Goal: Information Seeking & Learning: Learn about a topic

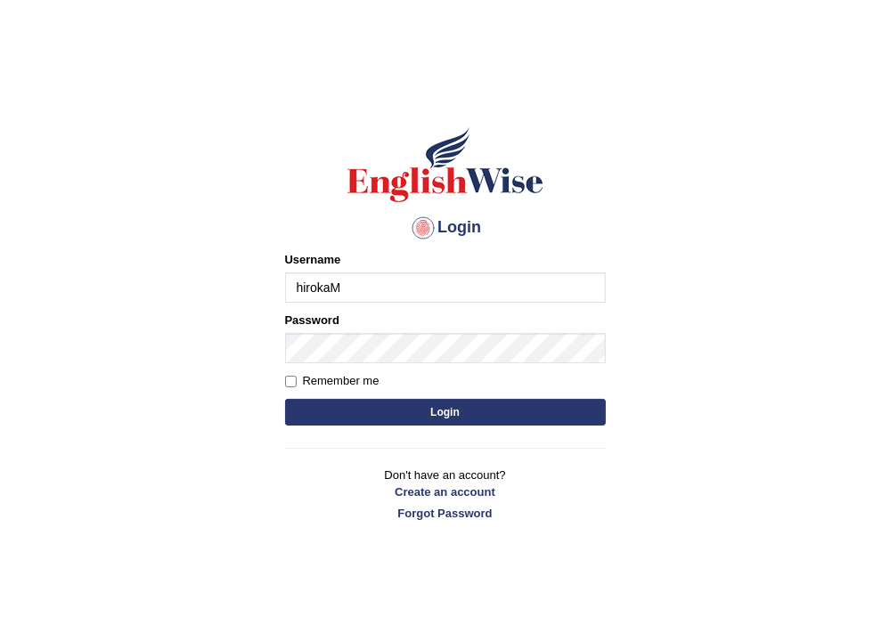
type input "hirokaM"
click at [424, 406] on button "Login" at bounding box center [445, 412] width 321 height 27
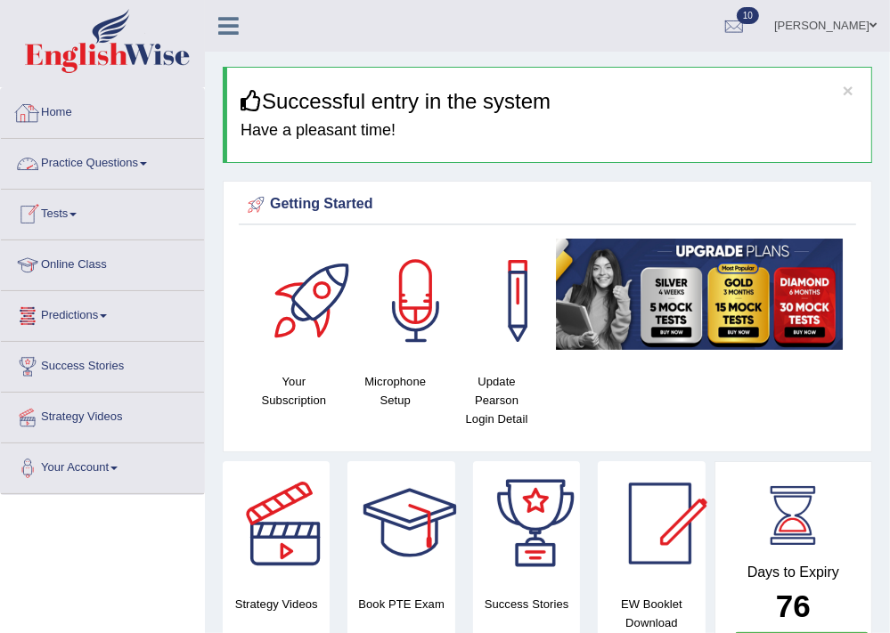
click at [129, 166] on link "Practice Questions" at bounding box center [102, 161] width 203 height 45
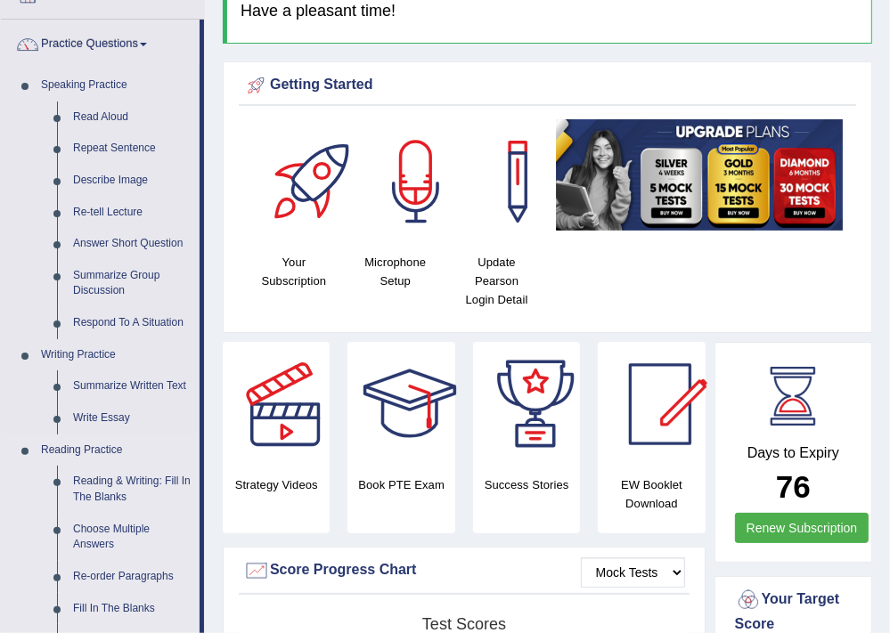
scroll to position [143, 0]
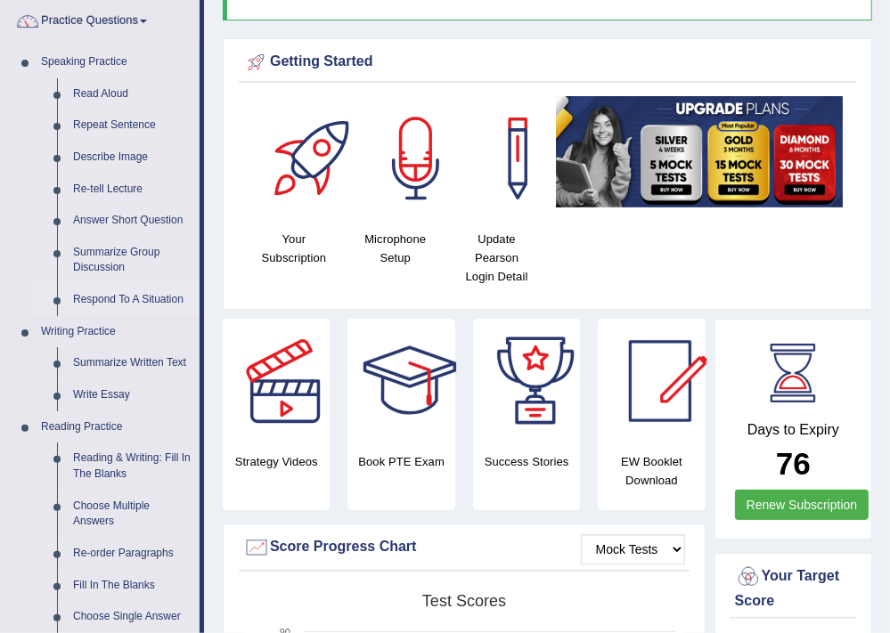
click at [110, 298] on link "Respond To A Situation" at bounding box center [132, 300] width 135 height 32
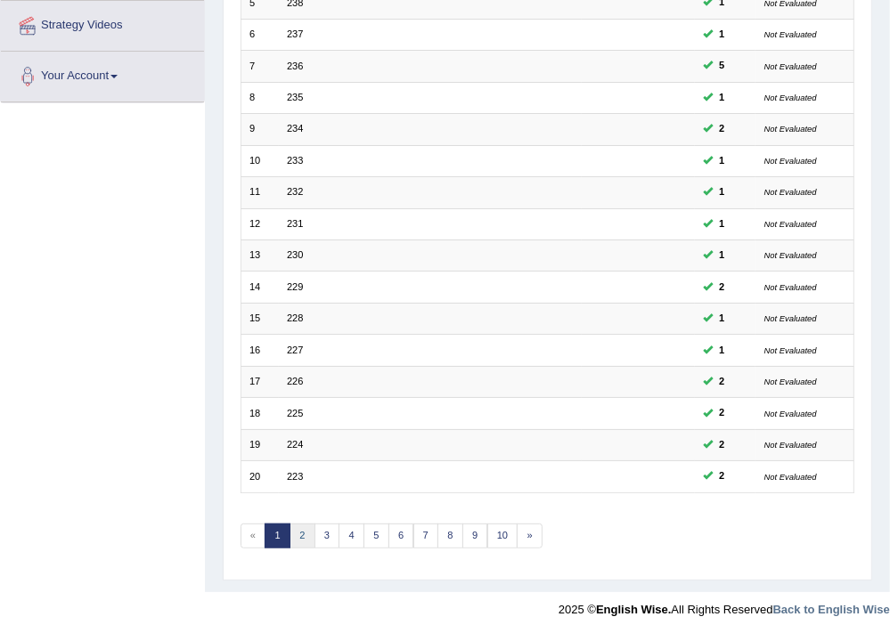
click at [302, 534] on link "2" at bounding box center [302, 536] width 26 height 25
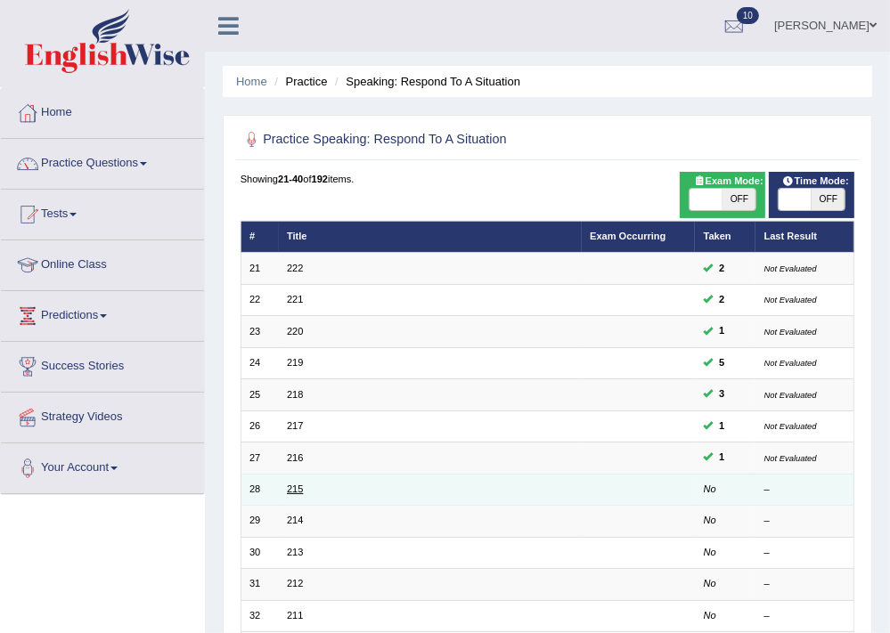
click at [296, 488] on link "215" at bounding box center [295, 489] width 16 height 11
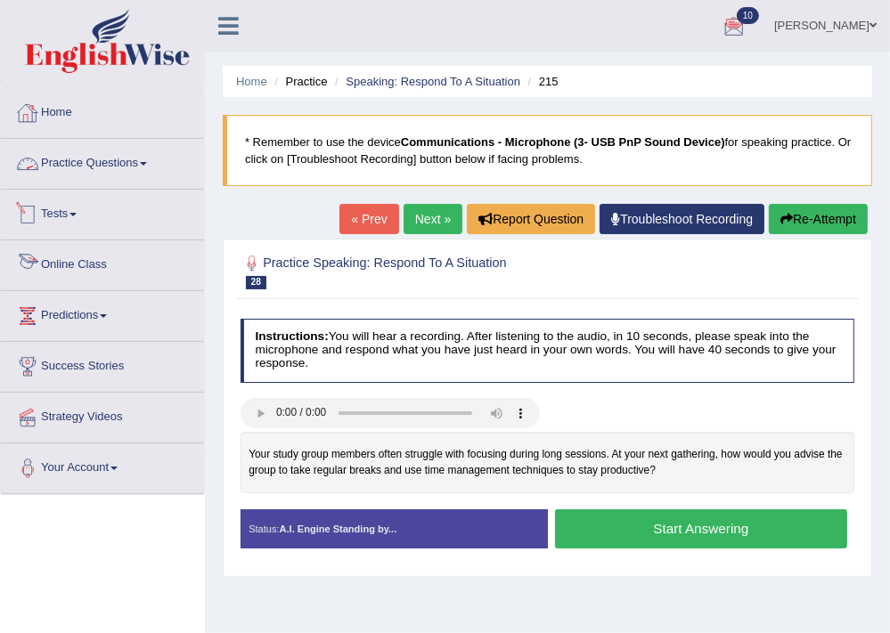
click at [57, 165] on link "Practice Questions" at bounding box center [102, 161] width 203 height 45
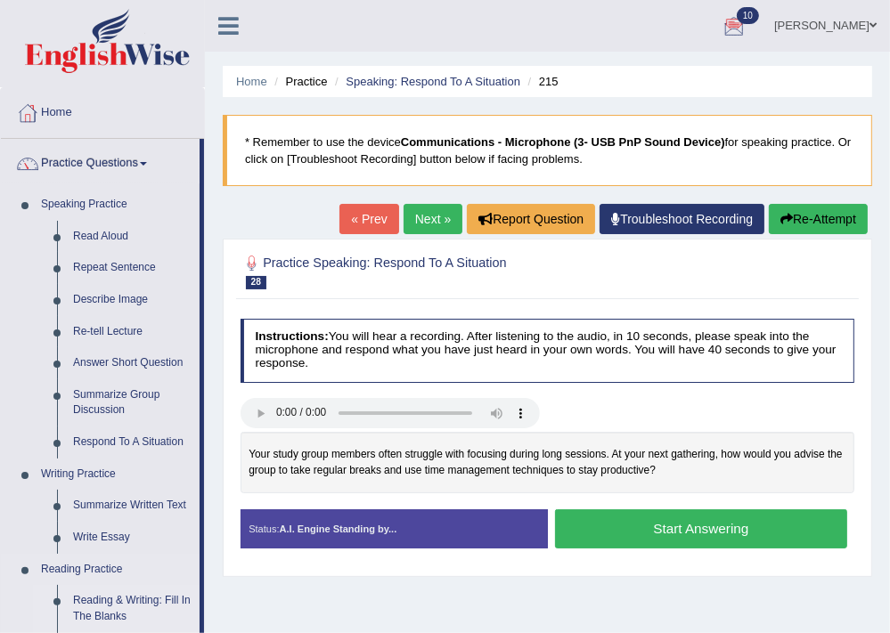
click at [114, 599] on link "Reading & Writing: Fill In The Blanks" at bounding box center [132, 608] width 135 height 47
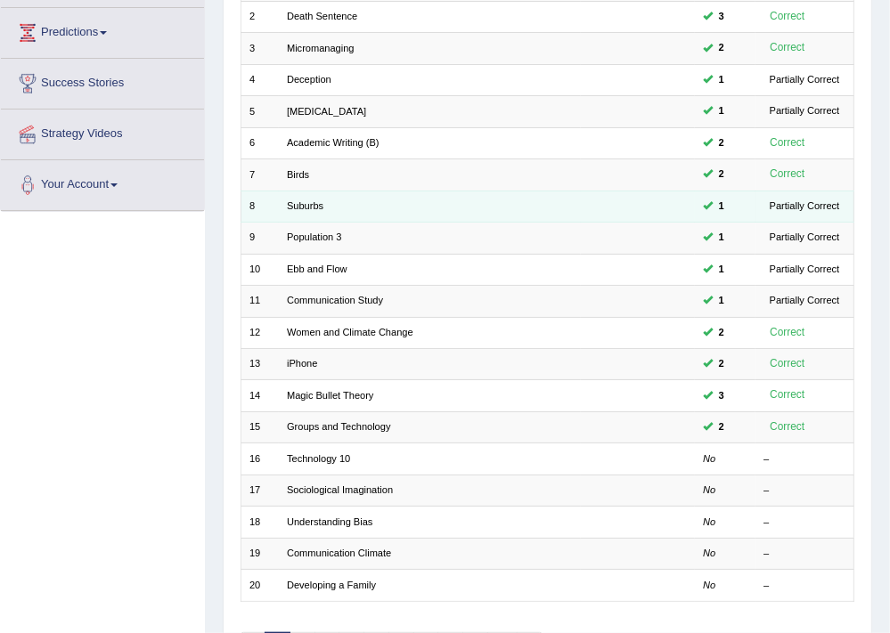
scroll to position [285, 0]
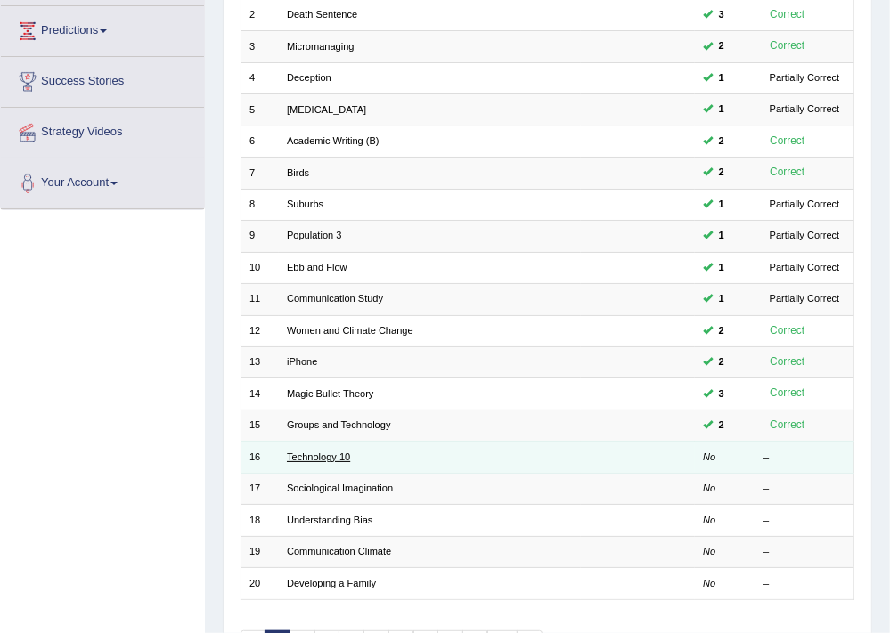
click at [306, 452] on link "Technology 10" at bounding box center [318, 457] width 63 height 11
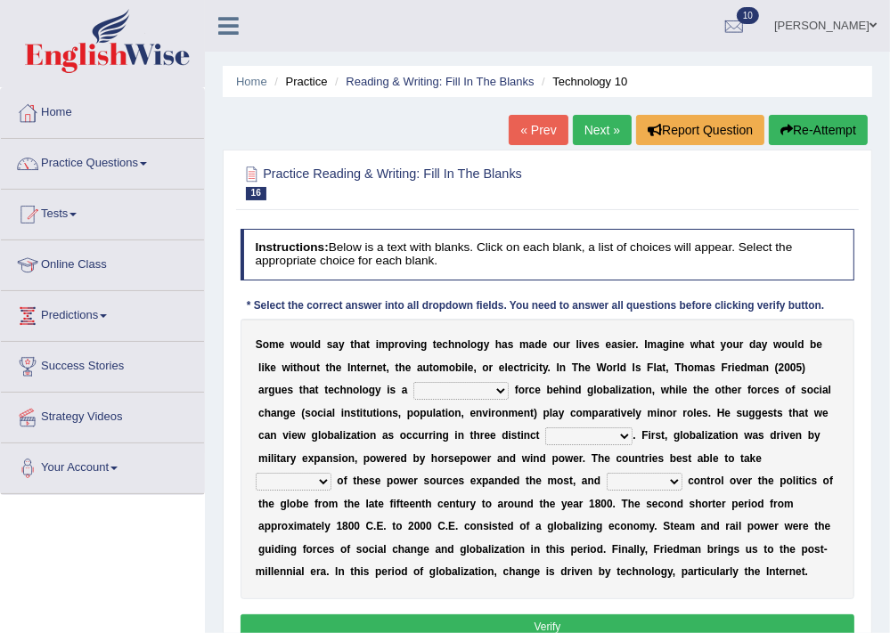
click at [480, 390] on select "driving demeaning distinguishing demanding" at bounding box center [460, 391] width 95 height 18
select select "demanding"
click at [413, 382] on select "driving demeaning distinguishing demanding" at bounding box center [460, 391] width 95 height 18
click at [477, 387] on select "driving demeaning distinguishing demanding" at bounding box center [460, 391] width 95 height 18
click at [683, 356] on div "S o m e w o u l d s a y t h a t i m p r o v i n g t e c h n o l o g y h a s m a…" at bounding box center [548, 459] width 615 height 281
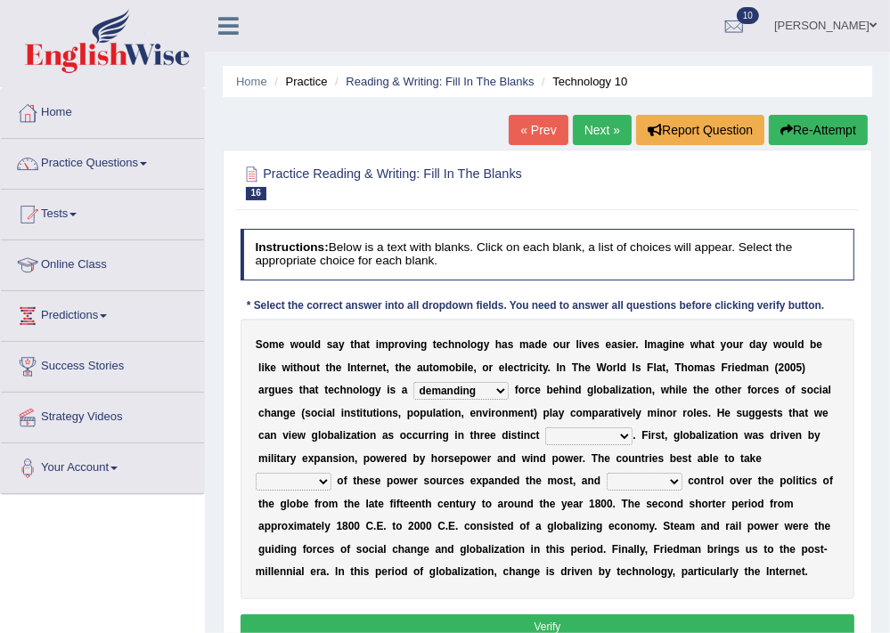
click at [575, 432] on select "periods periodicals perspectives perceptions" at bounding box center [588, 437] width 87 height 18
select select "perspectives"
click at [545, 428] on select "periods periodicals perspectives perceptions" at bounding box center [588, 437] width 87 height 18
click at [279, 484] on select "action advantage account care" at bounding box center [294, 482] width 76 height 18
click at [256, 473] on select "action advantage account care" at bounding box center [294, 482] width 76 height 18
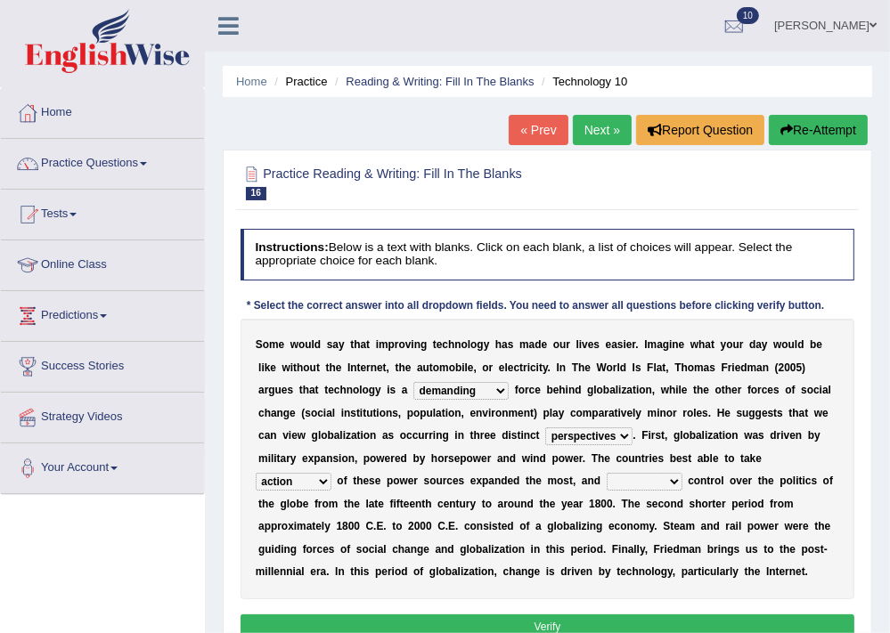
click at [325, 478] on select "action advantage account care" at bounding box center [294, 482] width 76 height 18
select select "advantage"
click at [256, 473] on select "action advantage account care" at bounding box center [294, 482] width 76 height 18
click at [659, 483] on select "exist extract exert expect" at bounding box center [645, 482] width 76 height 18
select select "expect"
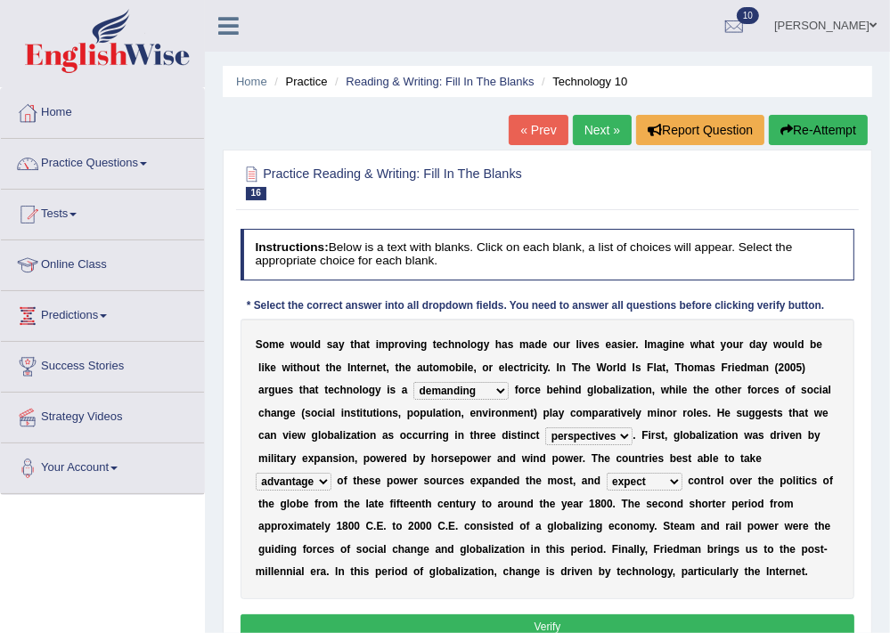
click at [607, 473] on select "exist extract exert expect" at bounding box center [645, 482] width 76 height 18
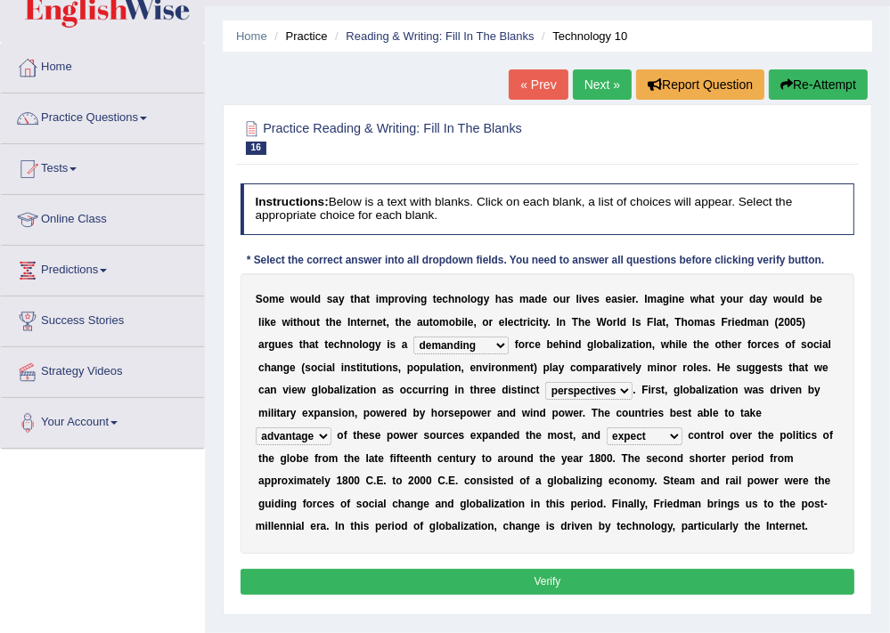
scroll to position [71, 0]
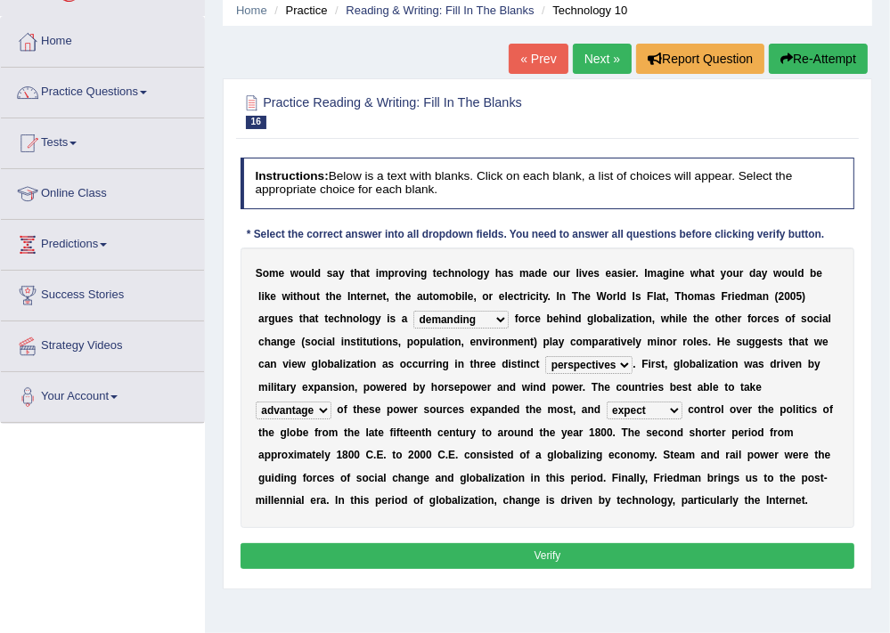
click at [527, 556] on button "Verify" at bounding box center [548, 556] width 615 height 26
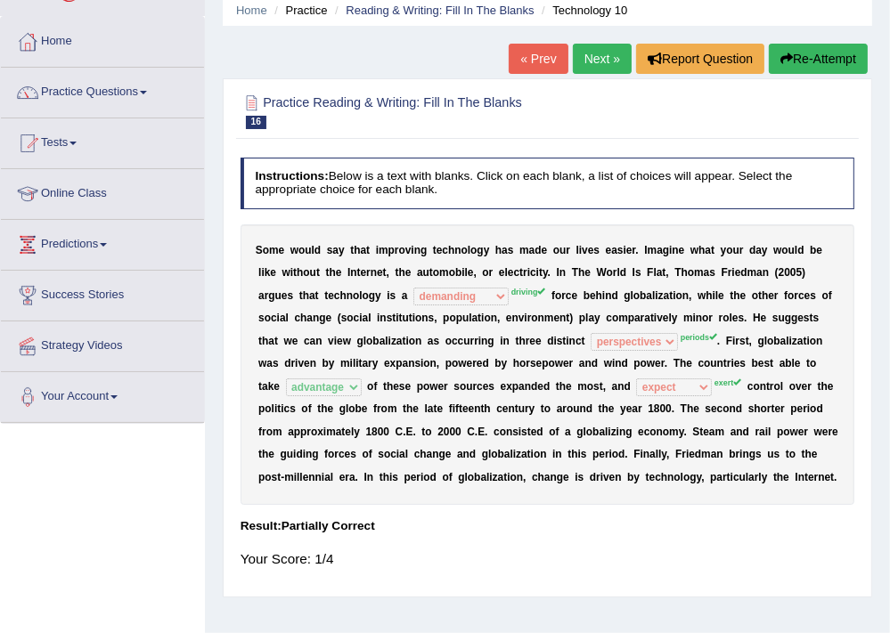
click at [828, 61] on button "Re-Attempt" at bounding box center [818, 59] width 99 height 30
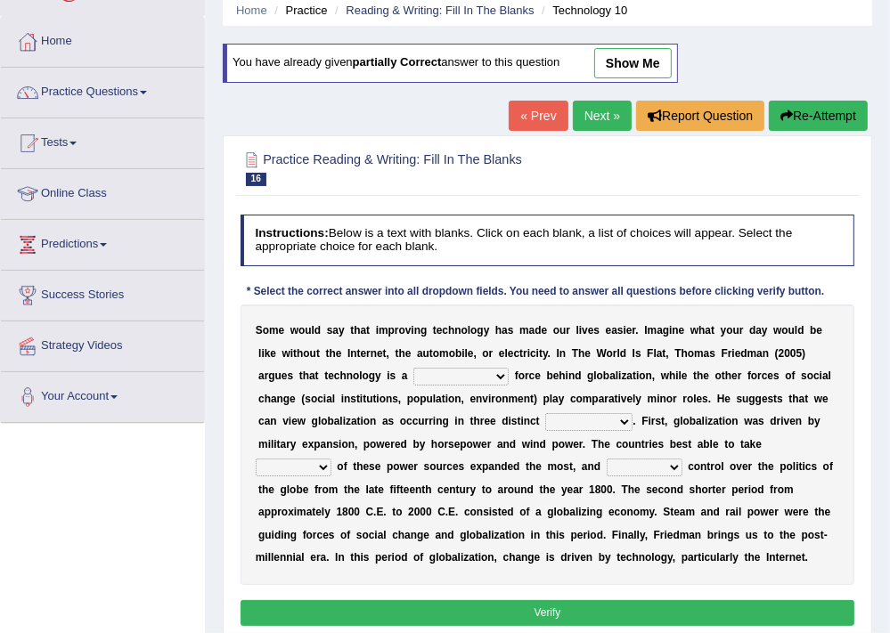
click at [483, 378] on select "driving demeaning distinguishing demanding" at bounding box center [460, 377] width 95 height 18
select select "driving"
click at [413, 368] on select "driving demeaning distinguishing demanding" at bounding box center [460, 377] width 95 height 18
click at [595, 417] on select "periods periodicals perspectives perceptions" at bounding box center [588, 422] width 87 height 18
select select "periods"
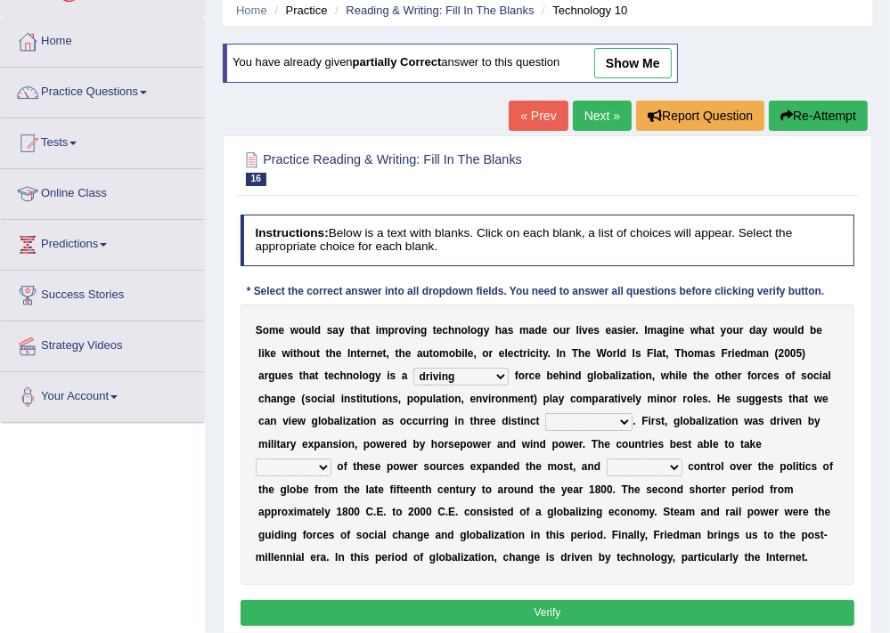
click at [545, 413] on select "periods periodicals perspectives perceptions" at bounding box center [588, 422] width 87 height 18
click at [306, 477] on div "S o m e w o u l d s a y t h a t i m p r o v i n g t e c h n o l o g y h a s m a…" at bounding box center [548, 445] width 615 height 281
click at [316, 470] on select "action advantage account care" at bounding box center [294, 468] width 76 height 18
select select "advantage"
click at [256, 459] on select "action advantage account care" at bounding box center [294, 468] width 76 height 18
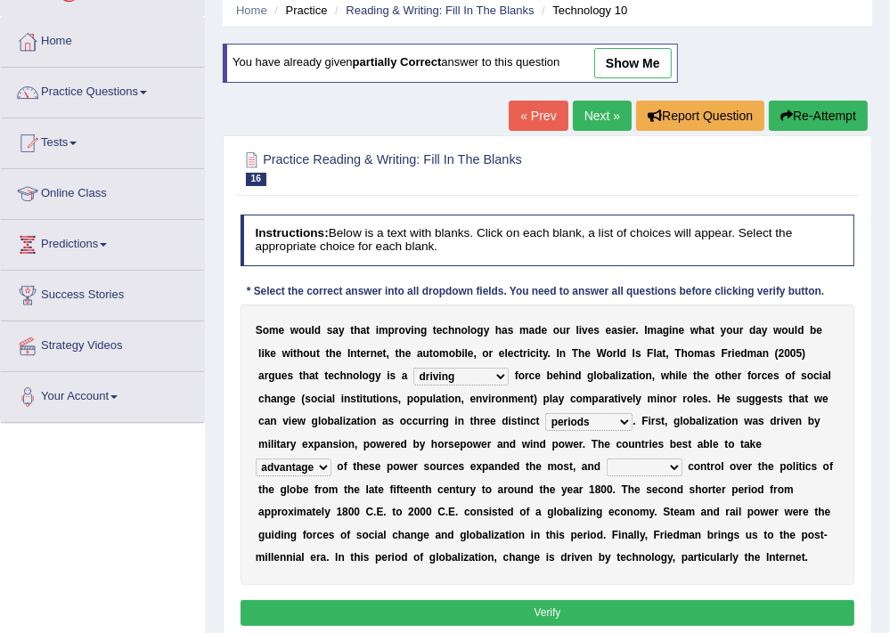
click at [638, 470] on select "exist extract exert expect" at bounding box center [645, 468] width 76 height 18
click at [607, 459] on select "exist extract exert expect" at bounding box center [645, 468] width 76 height 18
click at [624, 469] on select "exist extract exert expect" at bounding box center [645, 468] width 76 height 18
select select "exert"
click at [607, 459] on select "exist extract exert expect" at bounding box center [645, 468] width 76 height 18
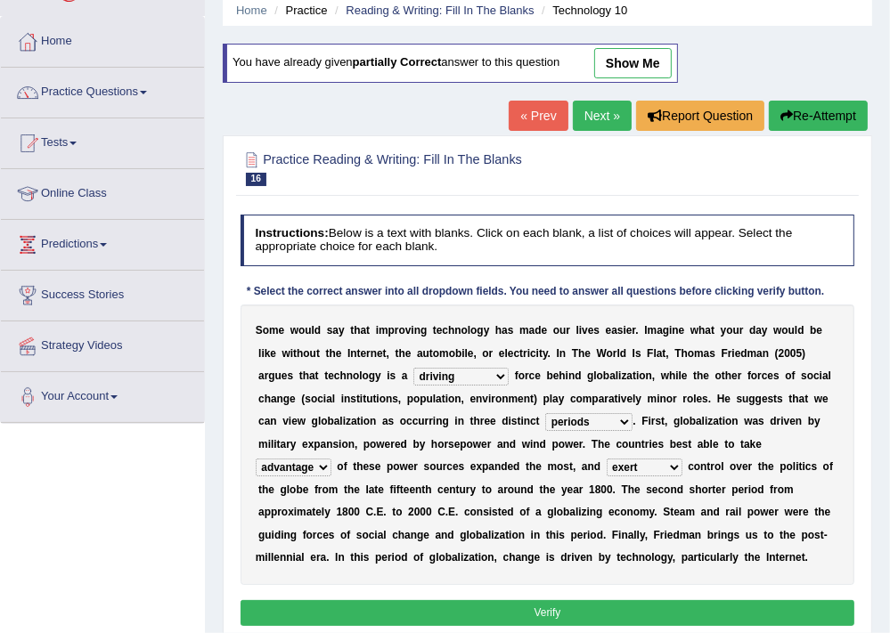
click at [627, 470] on select "exist extract exert expect" at bounding box center [645, 468] width 76 height 18
click at [716, 461] on b "o" at bounding box center [717, 467] width 6 height 12
click at [536, 615] on button "Verify" at bounding box center [548, 613] width 615 height 26
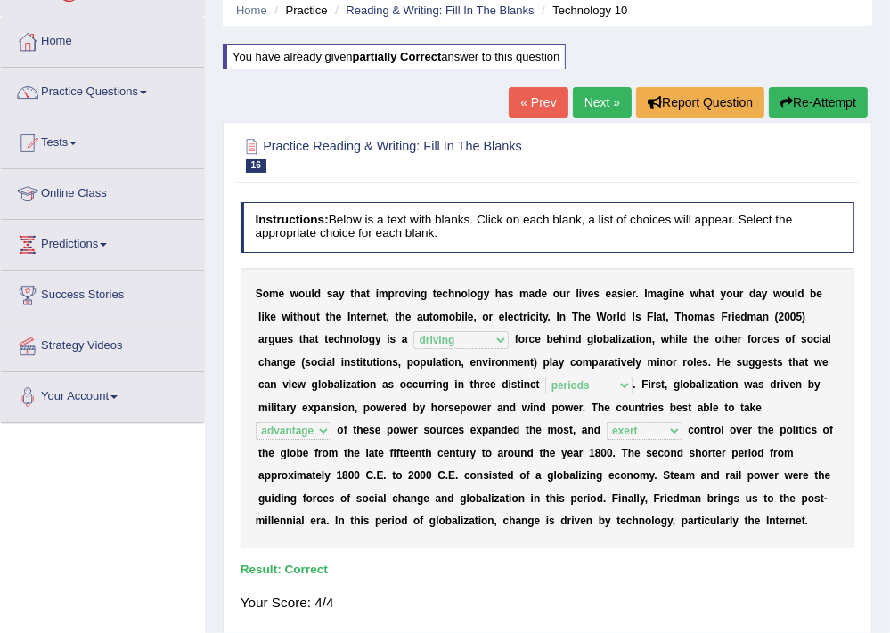
click at [607, 110] on link "Next »" at bounding box center [602, 102] width 59 height 30
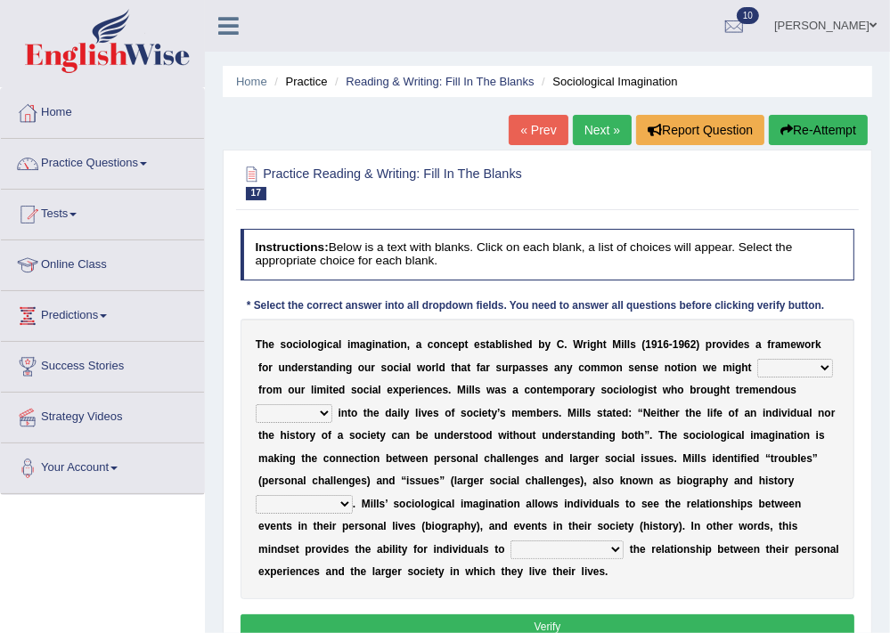
click at [798, 368] on select "depart derive describe deprive" at bounding box center [795, 368] width 76 height 18
click at [757, 359] on select "depart derive describe deprive" at bounding box center [795, 368] width 76 height 18
click at [791, 377] on select "depart derive describe deprive" at bounding box center [795, 368] width 76 height 18
select select "deprive"
click at [757, 359] on select "depart derive describe deprive" at bounding box center [795, 368] width 76 height 18
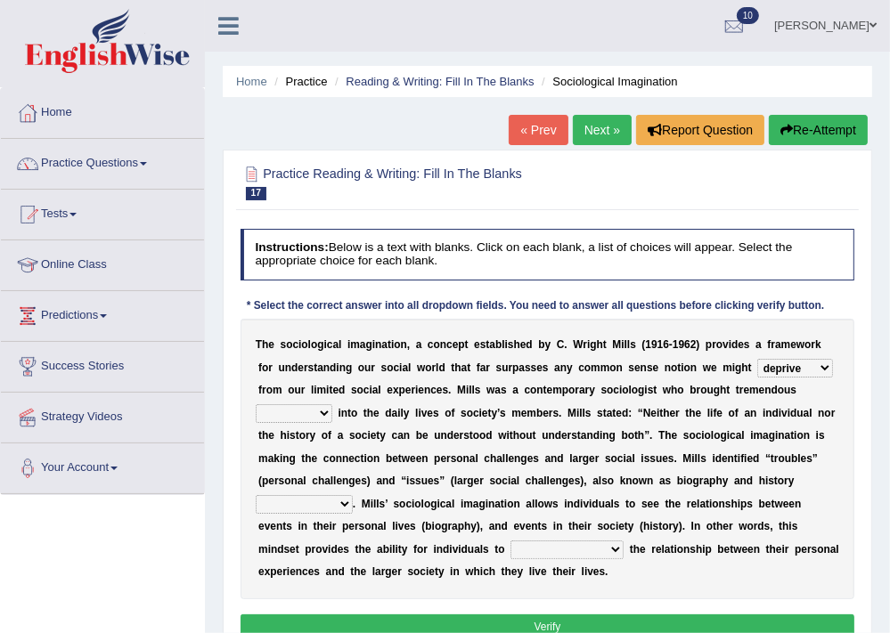
click at [798, 374] on select "depart derive describe deprive" at bounding box center [795, 368] width 76 height 18
click at [296, 412] on select "sight insight comment interaction" at bounding box center [294, 413] width 77 height 18
click at [519, 489] on div "T h e s o c i o l o g i c a l i m a g i n a t i o n , a c o n c e p t e s t a b…" at bounding box center [548, 459] width 615 height 281
click at [314, 414] on select "sight insight comment interaction" at bounding box center [294, 413] width 77 height 18
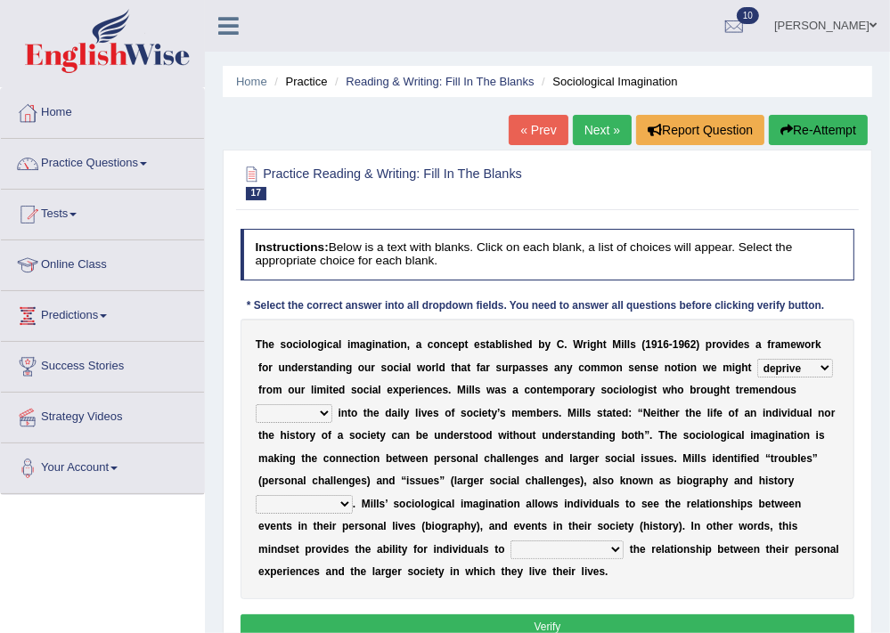
click at [539, 385] on b "n" at bounding box center [539, 390] width 6 height 12
click at [796, 363] on select "depart derive describe deprive" at bounding box center [795, 368] width 76 height 18
click at [12, 441] on li "Strategy Videos" at bounding box center [102, 418] width 203 height 51
click at [289, 417] on select "sight insight comment interaction" at bounding box center [294, 413] width 77 height 18
select select "interaction"
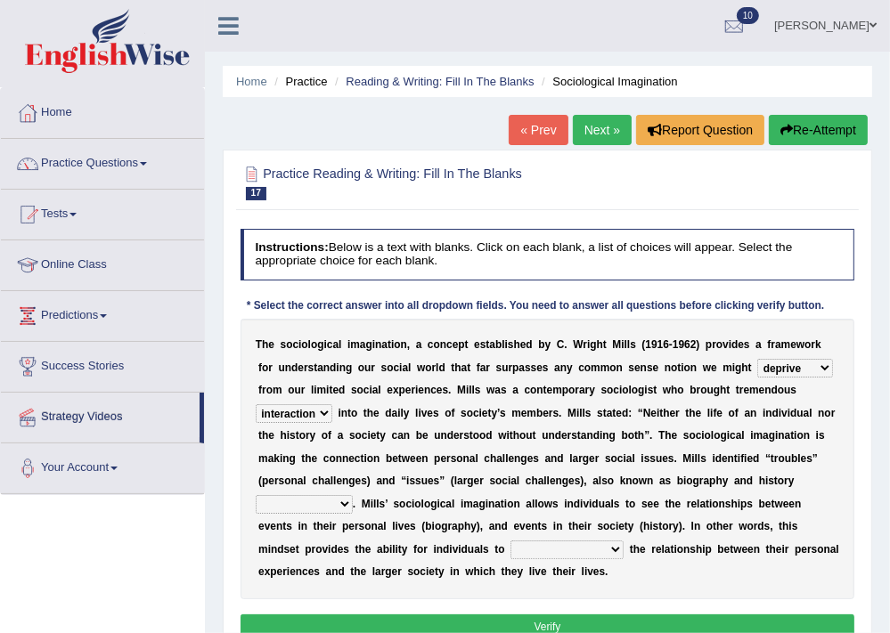
click at [256, 404] on select "sight insight comment interaction" at bounding box center [294, 413] width 77 height 18
click at [309, 508] on select "accordingly collectively respectively spontaneously" at bounding box center [304, 504] width 97 height 18
select select "spontaneously"
click at [256, 495] on select "accordingly collectively respectively spontaneously" at bounding box center [304, 504] width 97 height 18
click at [530, 549] on select "commercialize capitalize realize compartmentalize" at bounding box center [566, 550] width 113 height 18
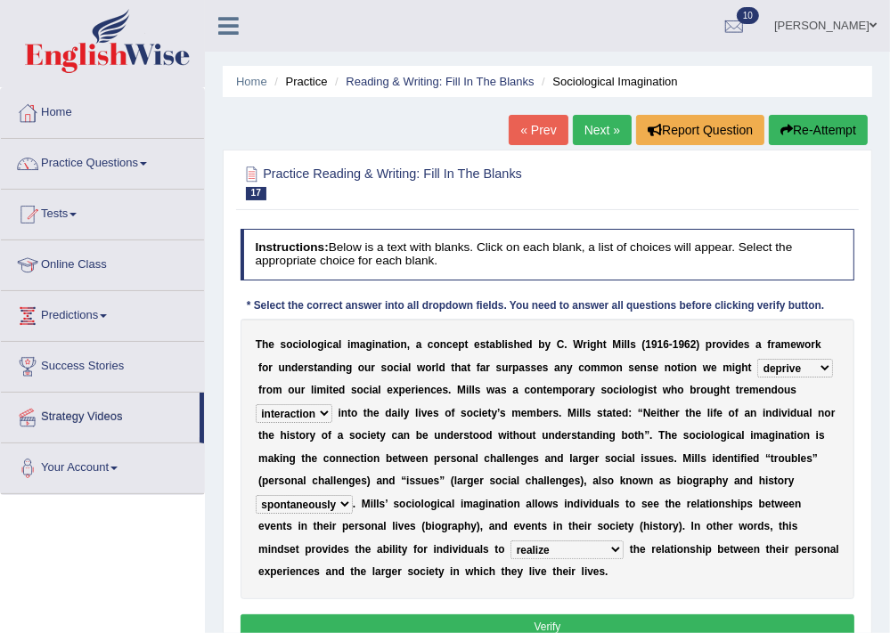
click at [510, 541] on select "commercialize capitalize realize compartmentalize" at bounding box center [566, 550] width 113 height 18
click at [513, 549] on select "commercialize capitalize realize compartmentalize" at bounding box center [566, 550] width 113 height 18
click at [510, 541] on select "commercialize capitalize realize compartmentalize" at bounding box center [566, 550] width 113 height 18
click at [545, 549] on select "commercialize capitalize realize compartmentalize" at bounding box center [566, 550] width 113 height 18
click at [510, 541] on select "commercialize capitalize realize compartmentalize" at bounding box center [566, 550] width 113 height 18
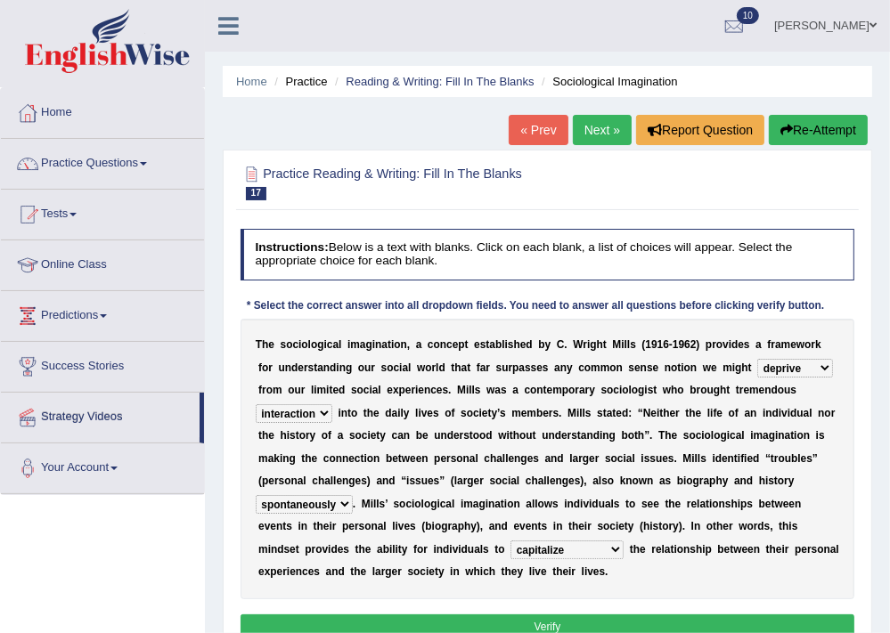
click at [549, 552] on select "commercialize capitalize realize compartmentalize" at bounding box center [566, 550] width 113 height 18
select select "compartmentalize"
click at [510, 541] on select "commercialize capitalize realize compartmentalize" at bounding box center [566, 550] width 113 height 18
click at [492, 621] on button "Verify" at bounding box center [548, 628] width 615 height 26
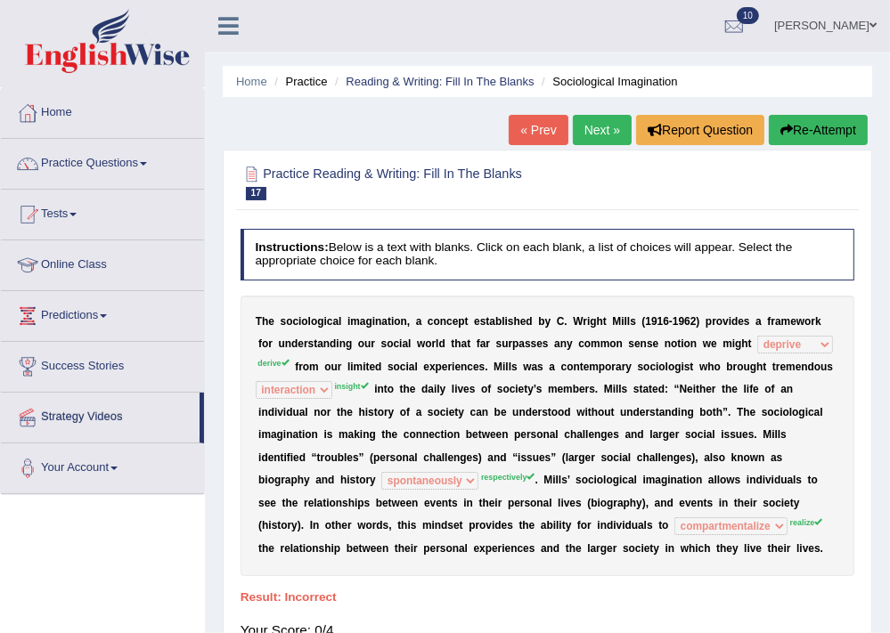
click at [848, 137] on button "Re-Attempt" at bounding box center [818, 130] width 99 height 30
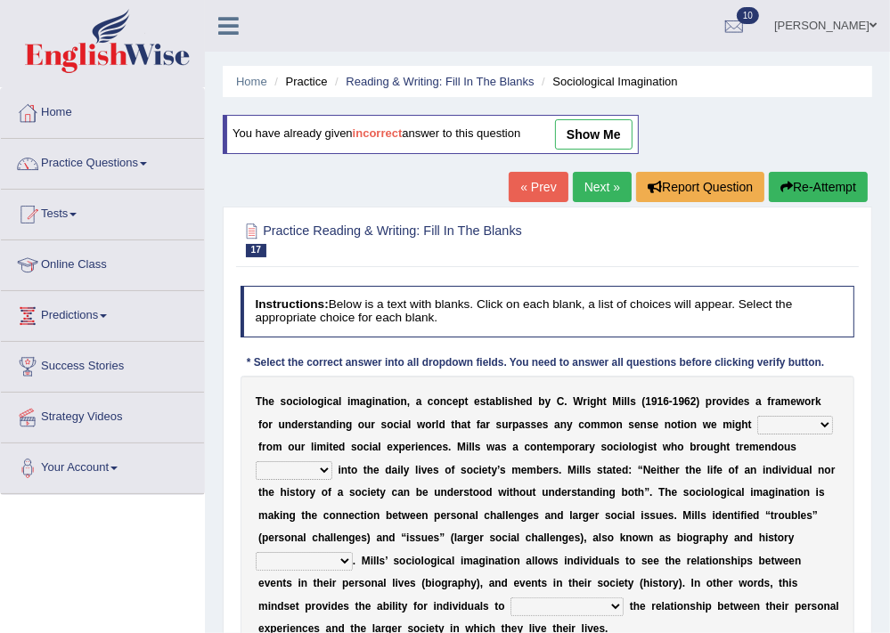
click at [801, 425] on select "depart derive describe deprive" at bounding box center [795, 425] width 76 height 18
select select "derive"
click at [757, 416] on select "depart derive describe deprive" at bounding box center [795, 425] width 76 height 18
click at [303, 476] on select "sight insight comment interaction" at bounding box center [294, 470] width 77 height 18
select select "insight"
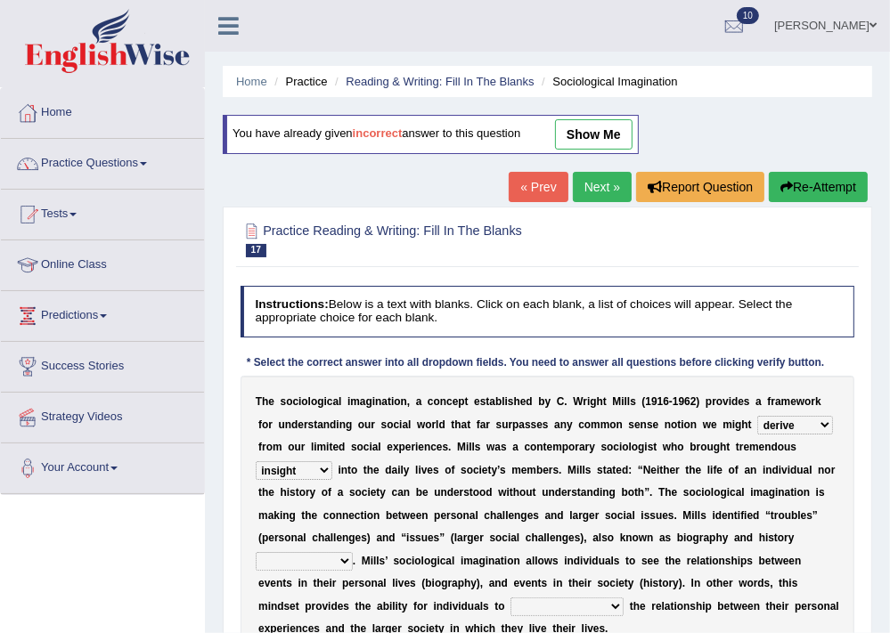
click at [256, 461] on select "sight insight comment interaction" at bounding box center [294, 470] width 77 height 18
click at [330, 558] on select "accordingly collectively respectively spontaneously" at bounding box center [304, 561] width 97 height 18
click at [256, 552] on select "accordingly collectively respectively spontaneously" at bounding box center [304, 561] width 97 height 18
click at [314, 565] on select "accordingly collectively respectively spontaneously" at bounding box center [304, 561] width 97 height 18
select select "respectively"
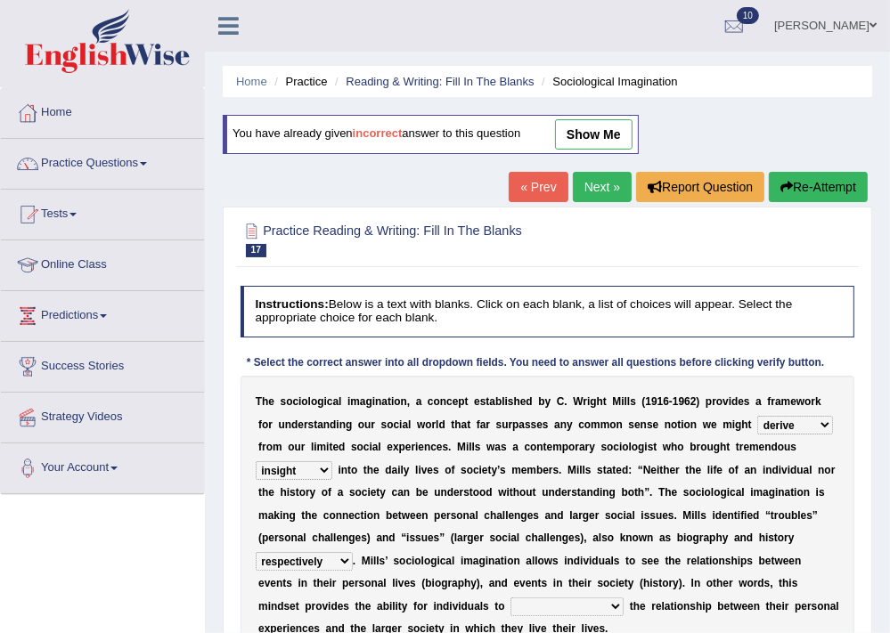
click at [256, 552] on select "accordingly collectively respectively spontaneously" at bounding box center [304, 561] width 97 height 18
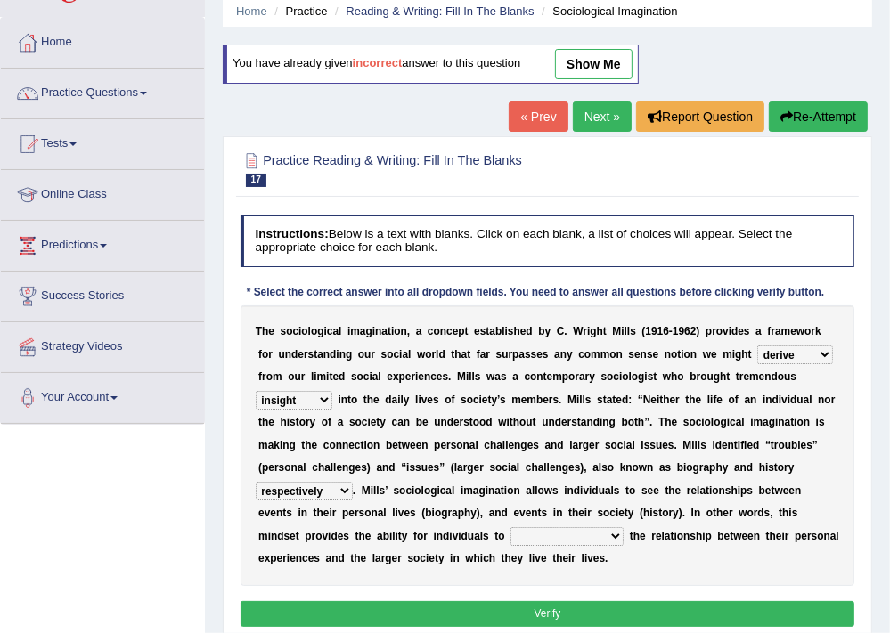
scroll to position [71, 0]
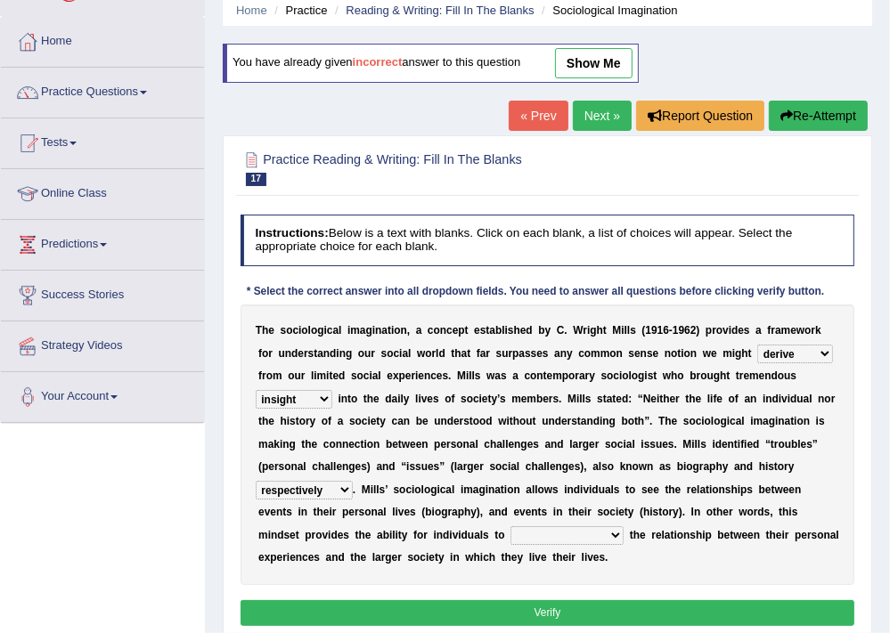
click at [566, 532] on select "commercialize capitalize realize compartmentalize" at bounding box center [566, 535] width 113 height 18
select select "realize"
click at [510, 526] on select "commercialize capitalize realize compartmentalize" at bounding box center [566, 535] width 113 height 18
click at [526, 616] on button "Verify" at bounding box center [548, 613] width 615 height 26
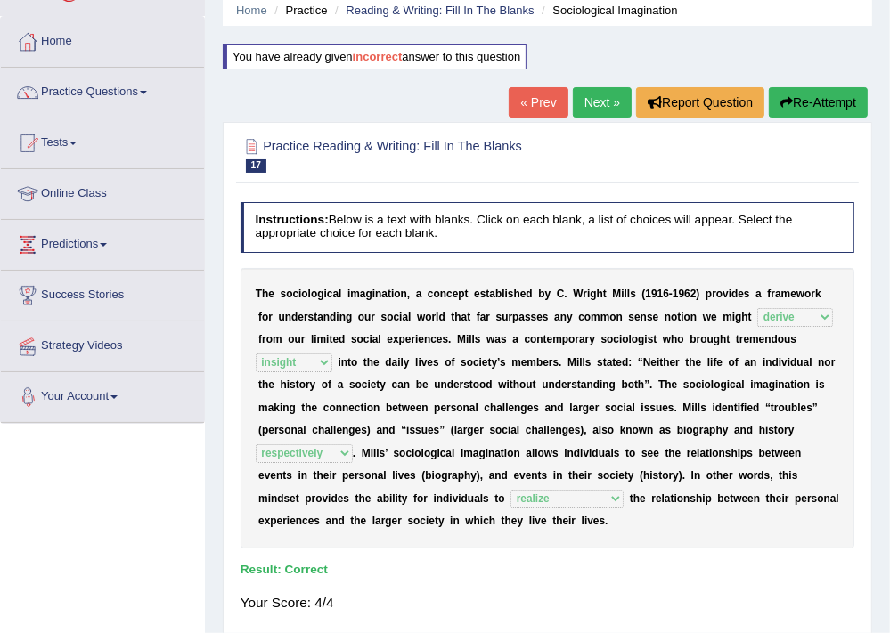
click at [681, 217] on h4 "Instructions: Below is a text with blanks. Click on each blank, a list of choic…" at bounding box center [548, 227] width 615 height 51
click at [591, 103] on link "Next »" at bounding box center [602, 102] width 59 height 30
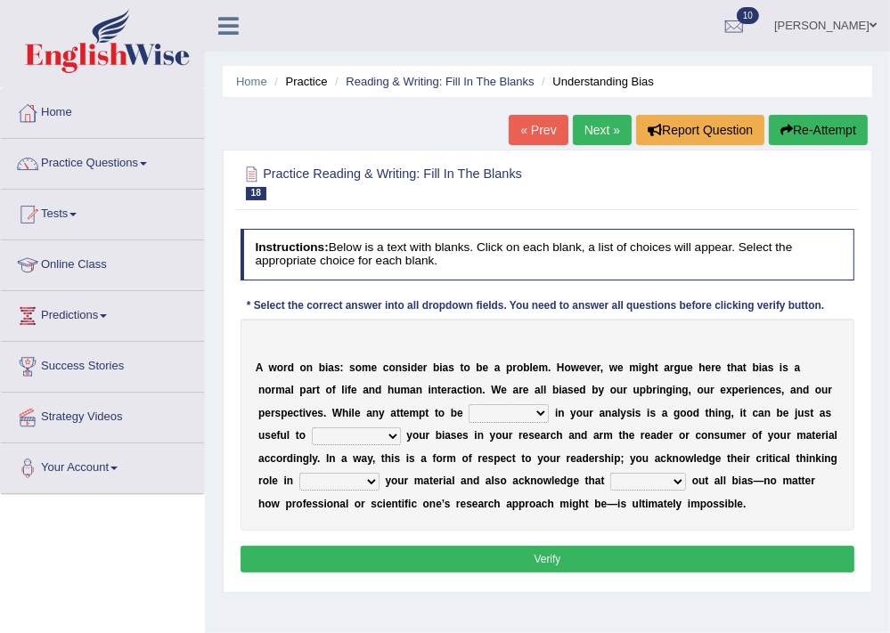
click at [508, 415] on select "objective optimistic subjective pessimistic" at bounding box center [509, 413] width 80 height 18
select select "objective"
click at [469, 404] on select "objective optimistic subjective pessimistic" at bounding box center [509, 413] width 80 height 18
click at [371, 443] on select "assume achieve acquire acknowledge" at bounding box center [356, 437] width 89 height 18
select select "acknowledge"
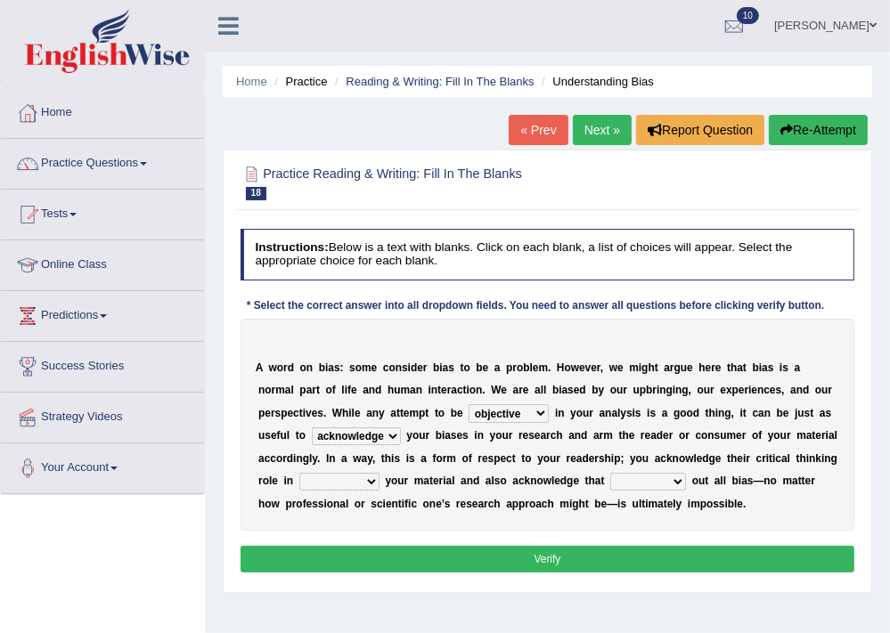
click at [312, 428] on select "assume achieve acquire acknowledge" at bounding box center [356, 437] width 89 height 18
click at [356, 481] on select "contacting consuming conducting confirming" at bounding box center [339, 482] width 80 height 18
select select "conducting"
click at [299, 473] on select "contacting consuming conducting confirming" at bounding box center [339, 482] width 80 height 18
click at [659, 477] on select "phasing building ruling pushing" at bounding box center [648, 482] width 76 height 18
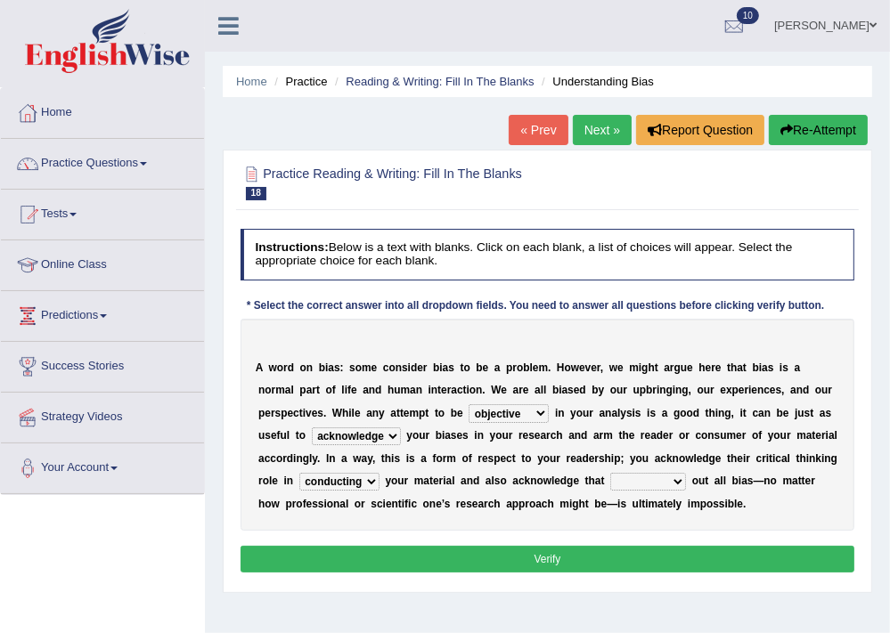
click at [823, 376] on div "A w o r d o n b i a s : s o m e c o n s i d e r b i a s t o b e a p r o b l e m…" at bounding box center [548, 425] width 615 height 212
click at [669, 485] on select "phasing building ruling pushing" at bounding box center [648, 482] width 76 height 18
select select "pushing"
click at [610, 473] on select "phasing building ruling pushing" at bounding box center [648, 482] width 76 height 18
click at [493, 552] on button "Verify" at bounding box center [548, 559] width 615 height 26
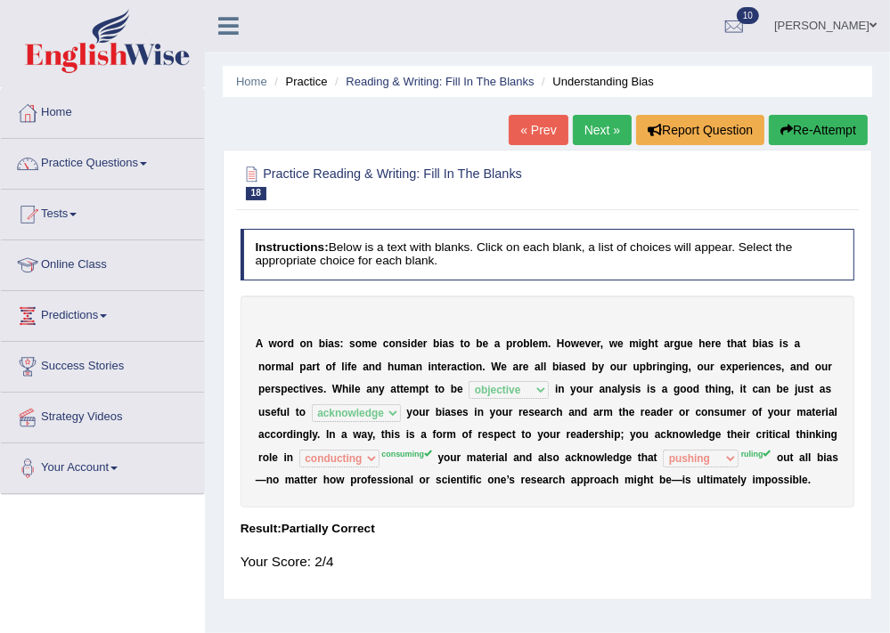
click at [595, 122] on link "Next »" at bounding box center [602, 130] width 59 height 30
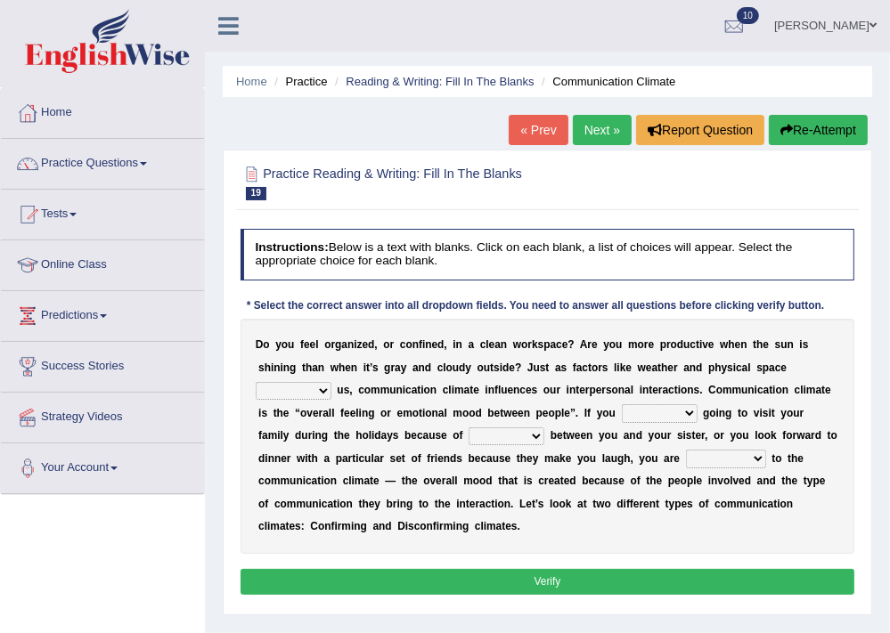
click at [282, 389] on select "improve impact impose imply" at bounding box center [294, 391] width 76 height 18
select select "impact"
click at [256, 382] on select "improve impact impose imply" at bounding box center [294, 391] width 76 height 18
click at [640, 420] on select "dread force scare afraid" at bounding box center [660, 413] width 76 height 18
click at [678, 412] on select "dread force scare afraid" at bounding box center [660, 413] width 76 height 18
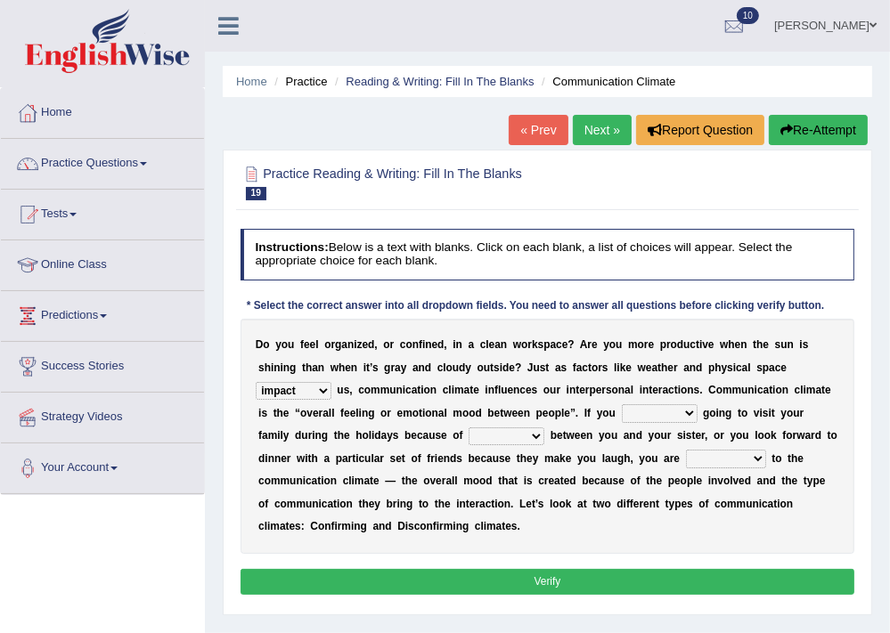
select select "dread"
click at [622, 404] on select "dread force scare afraid" at bounding box center [660, 413] width 76 height 18
click at [510, 430] on select "tender tension tendency tenacity" at bounding box center [507, 437] width 76 height 18
select select "tendency"
click at [469, 428] on select "tender tension tendency tenacity" at bounding box center [507, 437] width 76 height 18
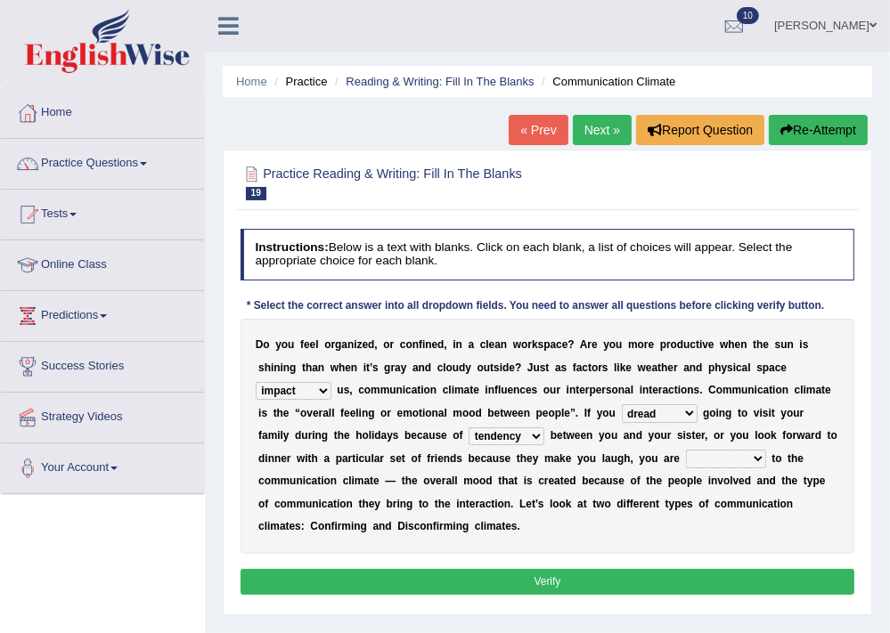
click at [680, 411] on select "dread force scare afraid" at bounding box center [660, 413] width 76 height 18
click at [710, 390] on b "C" at bounding box center [712, 390] width 8 height 12
click at [519, 430] on select "tender tension tendency tenacity" at bounding box center [507, 437] width 76 height 18
click at [791, 463] on div "D o y o u f e e l o r g a n i z e d , o r c o n f i n e d , i n a c l e a n w o…" at bounding box center [548, 436] width 615 height 235
click at [727, 457] on select "relying relating responding recycling" at bounding box center [726, 459] width 80 height 18
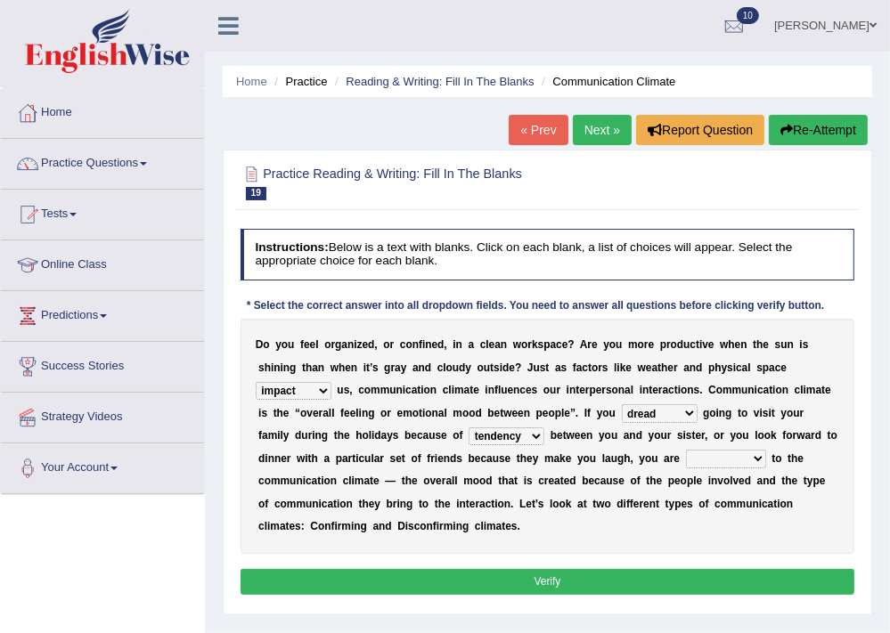
select select "relying"
click at [686, 450] on select "relying relating responding recycling" at bounding box center [726, 459] width 80 height 18
click at [559, 577] on button "Verify" at bounding box center [548, 582] width 615 height 26
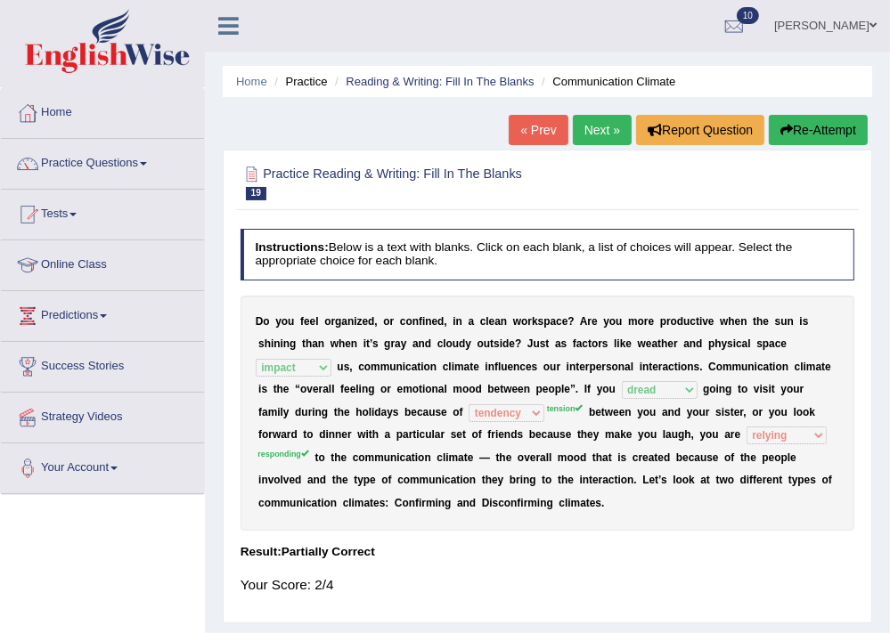
click at [814, 128] on button "Re-Attempt" at bounding box center [818, 130] width 99 height 30
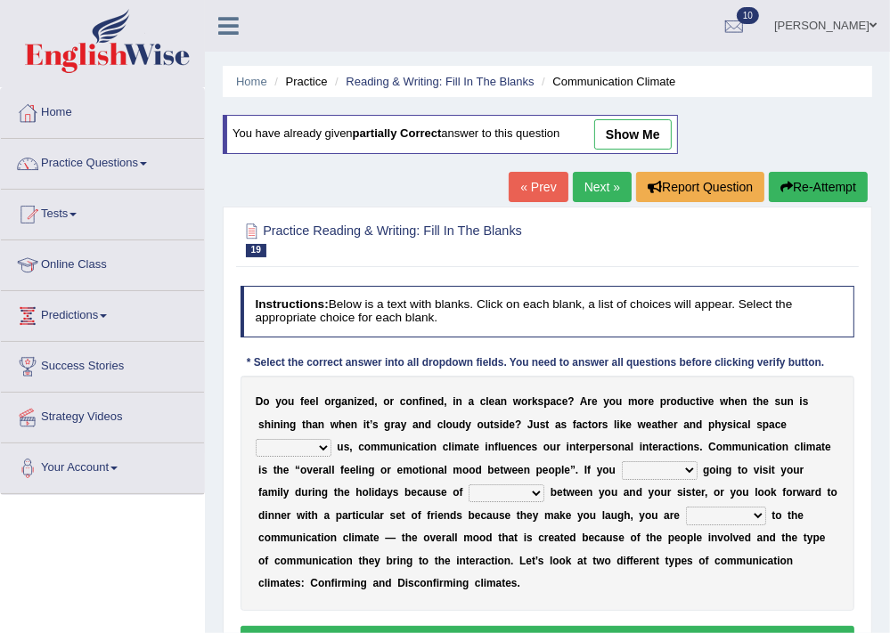
click at [294, 447] on select "improve impact impose imply" at bounding box center [294, 448] width 76 height 18
select select "impact"
click at [256, 439] on select "improve impact impose imply" at bounding box center [294, 448] width 76 height 18
click at [655, 469] on select "dread force scare afraid" at bounding box center [660, 470] width 76 height 18
select select "dread"
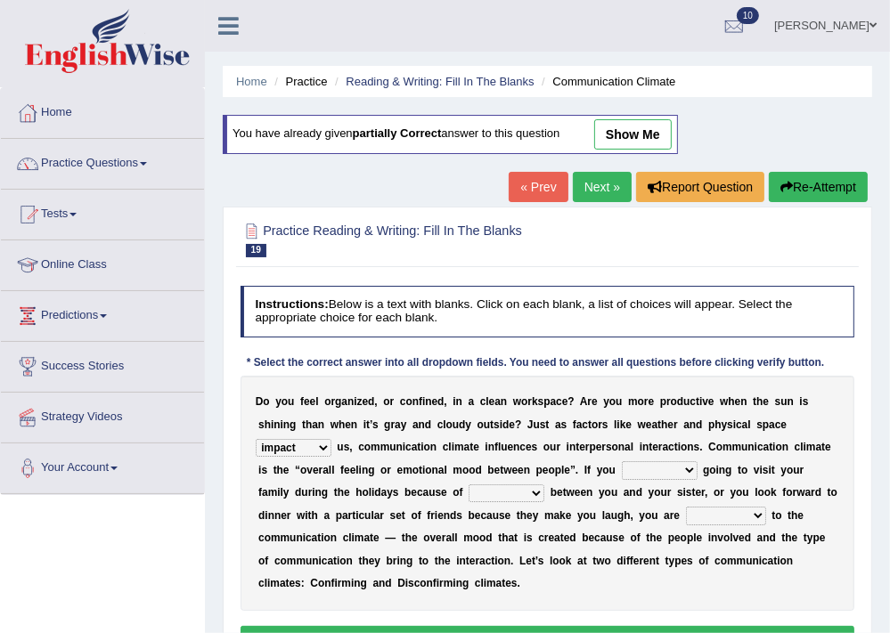
click at [622, 461] on select "dread force scare afraid" at bounding box center [660, 470] width 76 height 18
click at [478, 488] on select "tender tension tendency tenacity" at bounding box center [507, 494] width 76 height 18
select select "tension"
click at [469, 485] on select "tender tension tendency tenacity" at bounding box center [507, 494] width 76 height 18
click at [739, 522] on select "relying relating responding recycling" at bounding box center [726, 516] width 80 height 18
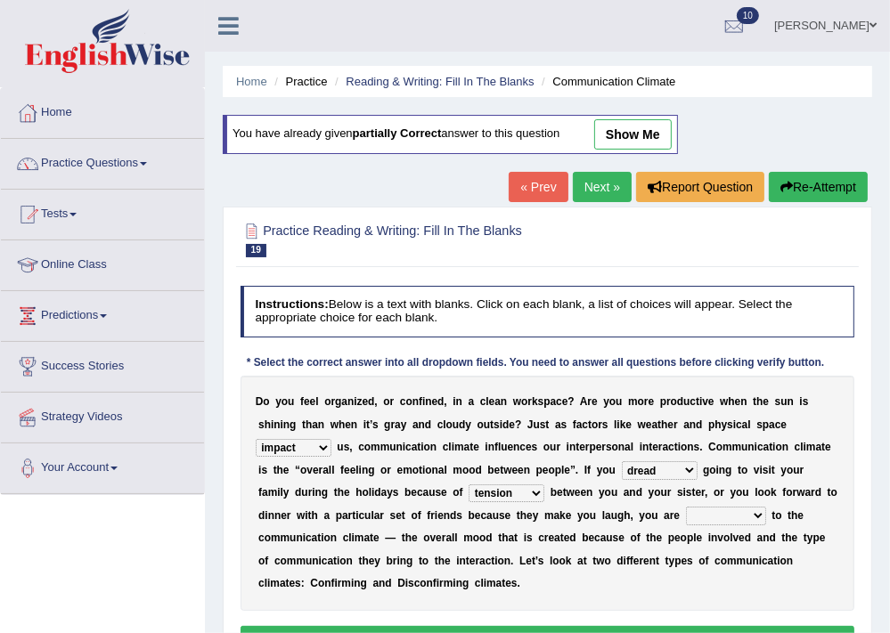
select select "responding"
click at [686, 507] on select "relying relating responding recycling" at bounding box center [726, 516] width 80 height 18
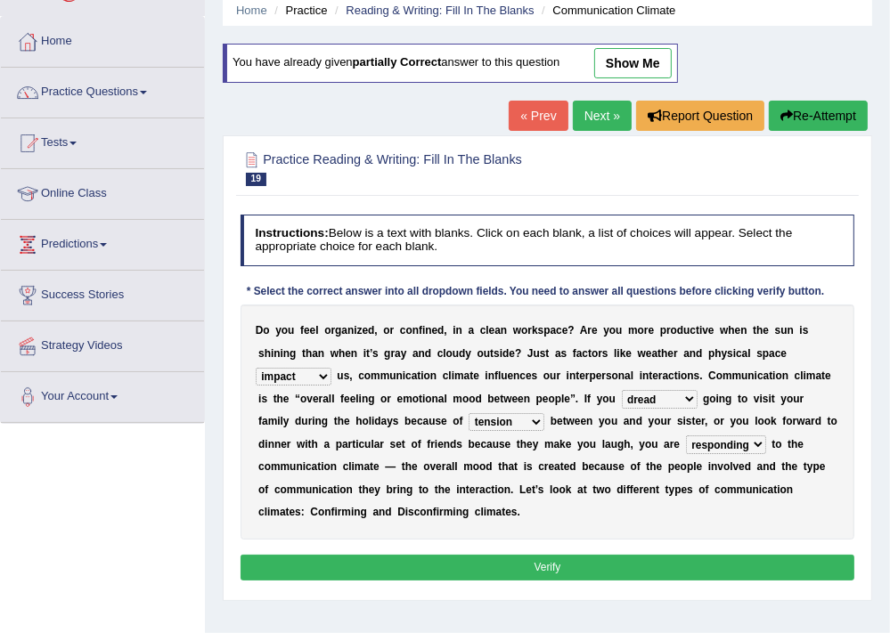
click at [480, 563] on button "Verify" at bounding box center [548, 568] width 615 height 26
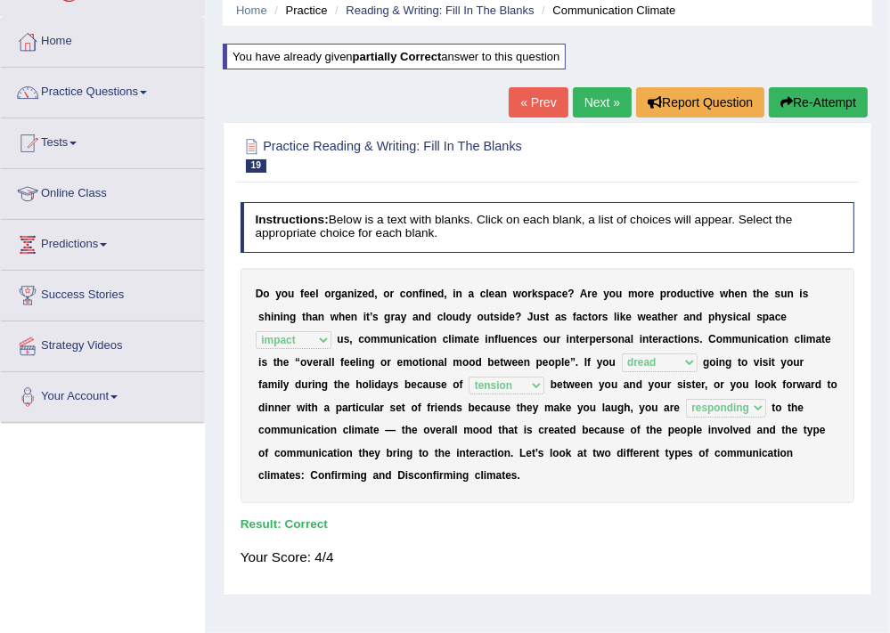
click at [611, 95] on link "Next »" at bounding box center [602, 102] width 59 height 30
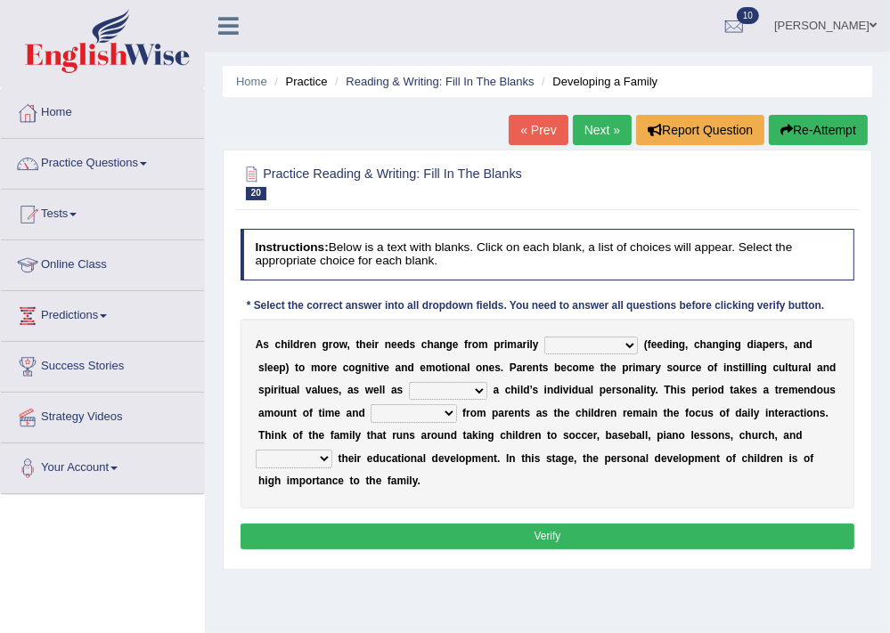
click at [603, 351] on select "psychological educational physical social" at bounding box center [591, 346] width 94 height 18
select select "physical"
click at [544, 337] on select "psychological educational physical social" at bounding box center [591, 346] width 94 height 18
click at [610, 343] on select "psychological educational physical social" at bounding box center [591, 346] width 94 height 18
click at [500, 321] on div "A s c h i l d r e n g r o w , t h e i r n e e d s c h a n g e f r o m p r i m a…" at bounding box center [548, 414] width 615 height 190
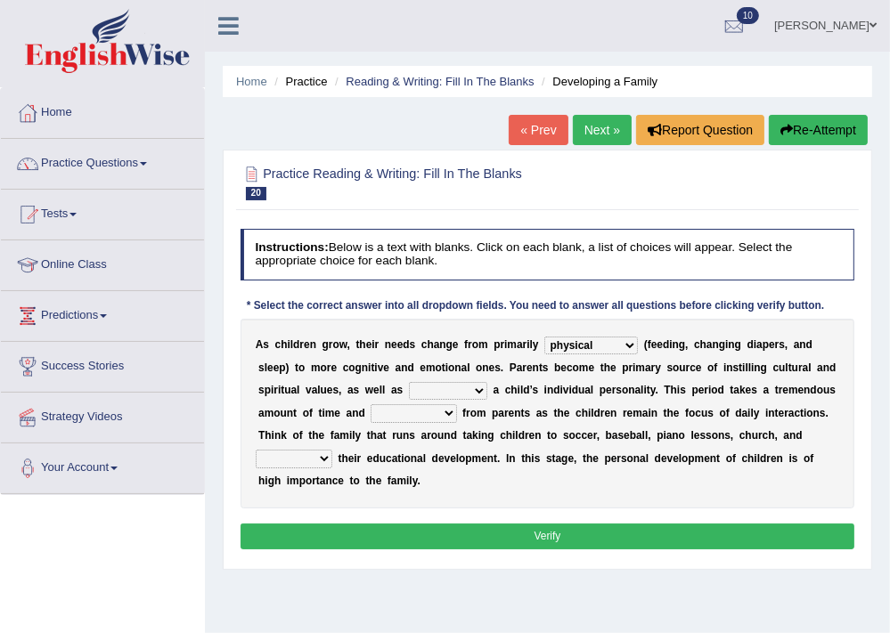
click at [424, 387] on select "caring calculating feeding fostering" at bounding box center [448, 391] width 78 height 18
select select "fostering"
click at [409, 382] on select "caring calculating feeding fostering" at bounding box center [448, 391] width 78 height 18
click at [432, 391] on select "caring calculating feeding fostering" at bounding box center [448, 391] width 78 height 18
click at [530, 395] on b "’" at bounding box center [531, 390] width 3 height 12
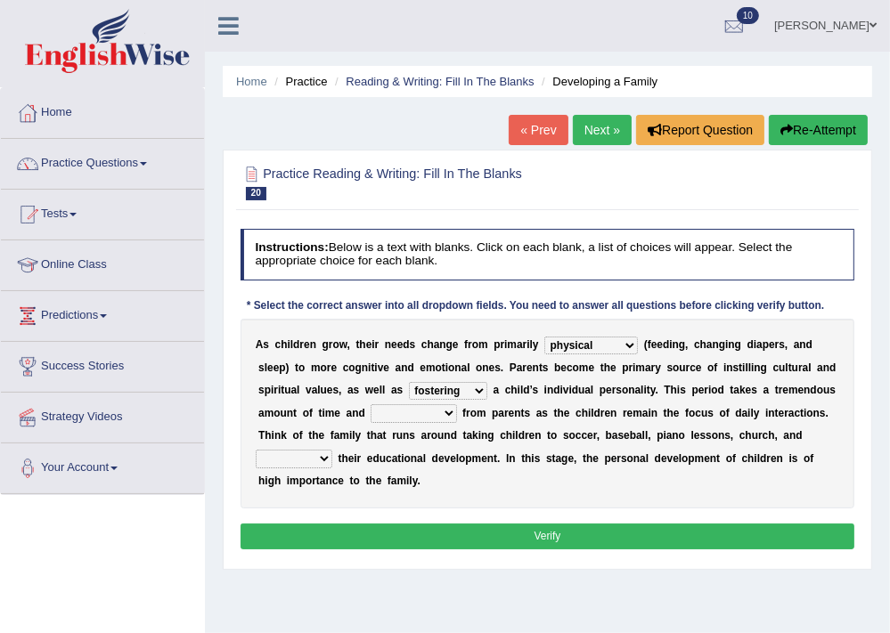
click at [403, 414] on select "commitment components compliance comments" at bounding box center [414, 413] width 86 height 18
select select "commitment"
click at [371, 404] on select "commitment components compliance comments" at bounding box center [414, 413] width 86 height 18
click at [299, 461] on select "granting guiding generating gaining" at bounding box center [294, 459] width 77 height 18
select select "guiding"
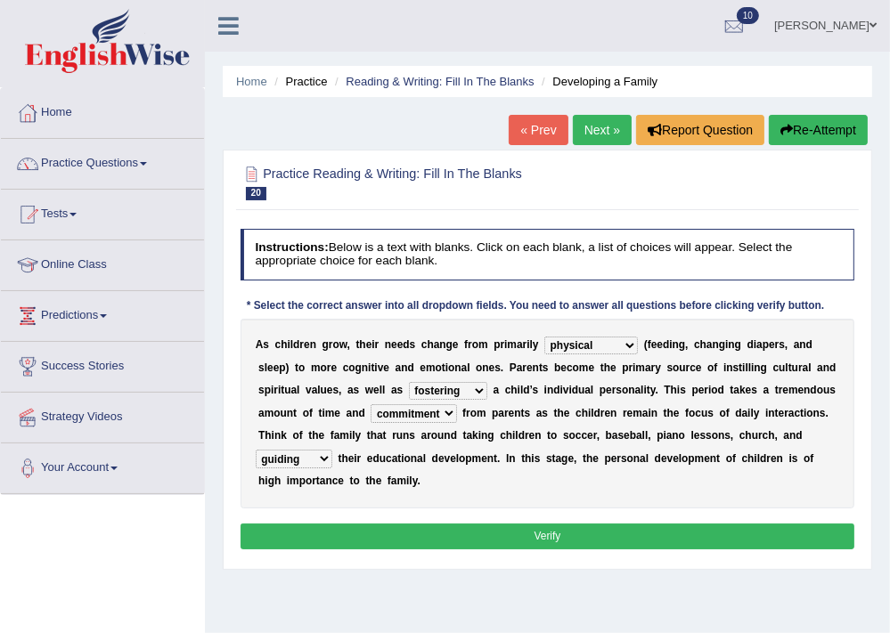
click at [256, 450] on select "granting guiding generating gaining" at bounding box center [294, 459] width 77 height 18
click at [517, 544] on button "Verify" at bounding box center [548, 537] width 615 height 26
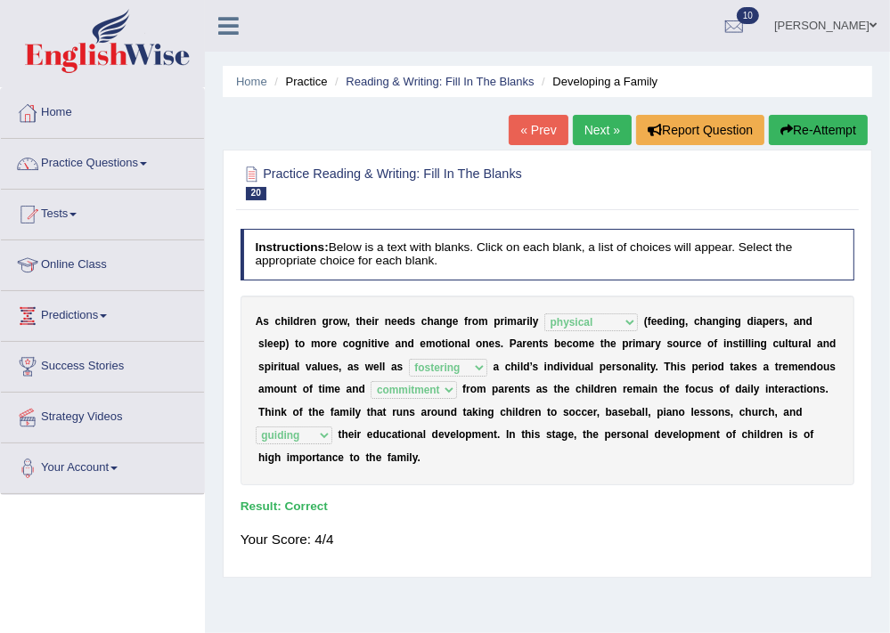
click at [590, 133] on link "Next »" at bounding box center [602, 130] width 59 height 30
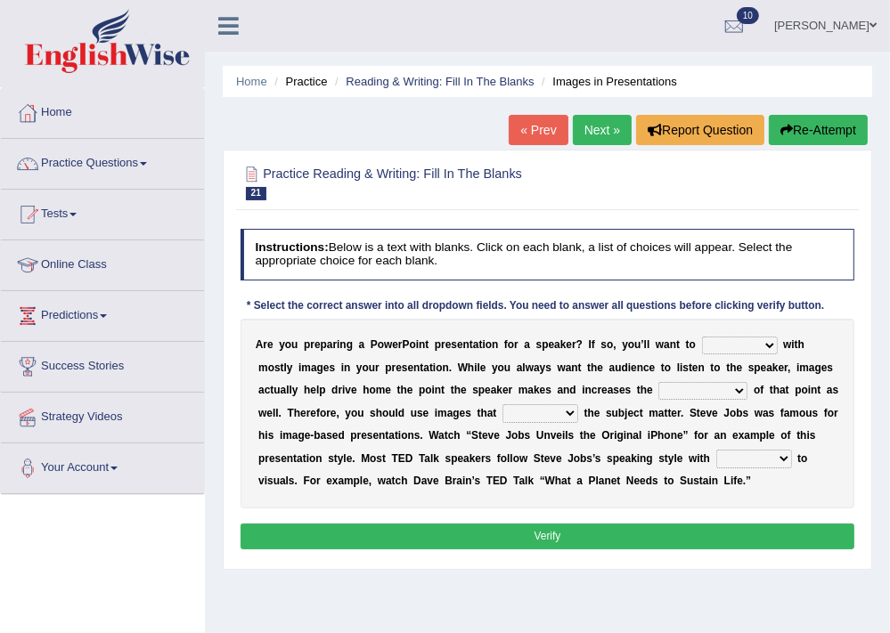
click at [748, 353] on select "stand stay stick stock" at bounding box center [740, 346] width 76 height 18
select select "stand"
click at [702, 337] on select "stand stay stick stock" at bounding box center [740, 346] width 76 height 18
click at [703, 392] on select "memorability morality mobilization mobility" at bounding box center [702, 391] width 89 height 18
click at [658, 382] on select "memorability morality mobilization mobility" at bounding box center [702, 391] width 89 height 18
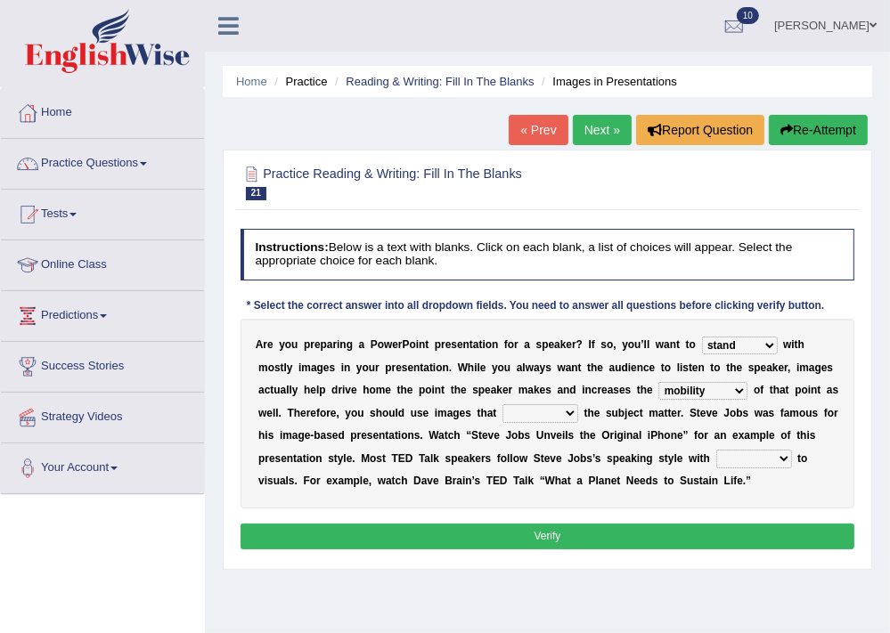
click at [544, 410] on select "suggest supply submit support" at bounding box center [540, 413] width 76 height 18
click at [721, 392] on select "memorability morality mobilization mobility" at bounding box center [702, 391] width 89 height 18
click at [658, 382] on select "memorability morality mobilization mobility" at bounding box center [702, 391] width 89 height 18
click at [739, 390] on select "memorability morality mobilization mobility" at bounding box center [702, 391] width 89 height 18
select select "mobilization"
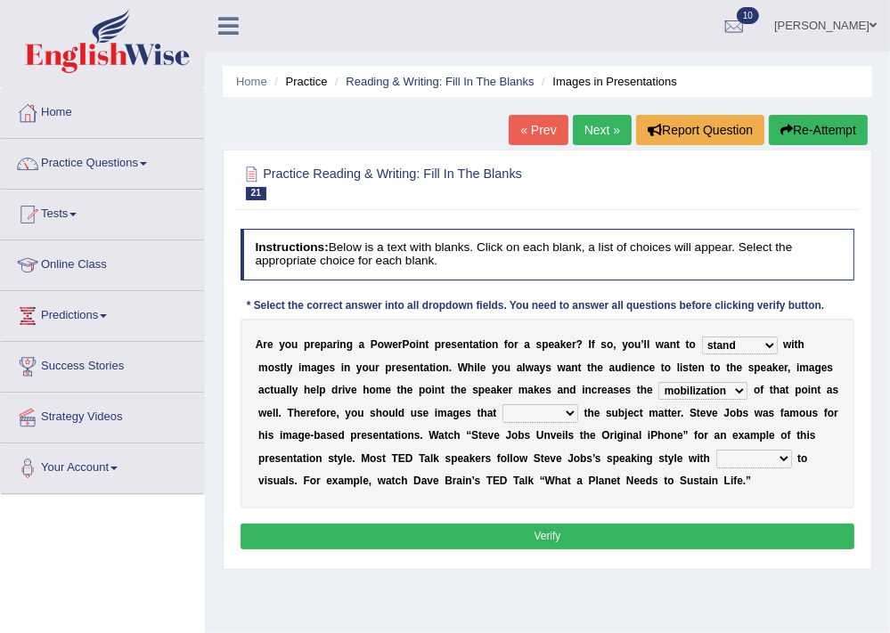
click at [658, 382] on select "memorability morality mobilization mobility" at bounding box center [702, 391] width 89 height 18
click at [541, 417] on select "suggest supply submit support" at bounding box center [540, 413] width 76 height 18
select select "support"
click at [502, 404] on select "suggest supply submit support" at bounding box center [540, 413] width 76 height 18
click at [742, 453] on select "regard result retrospect request" at bounding box center [754, 459] width 76 height 18
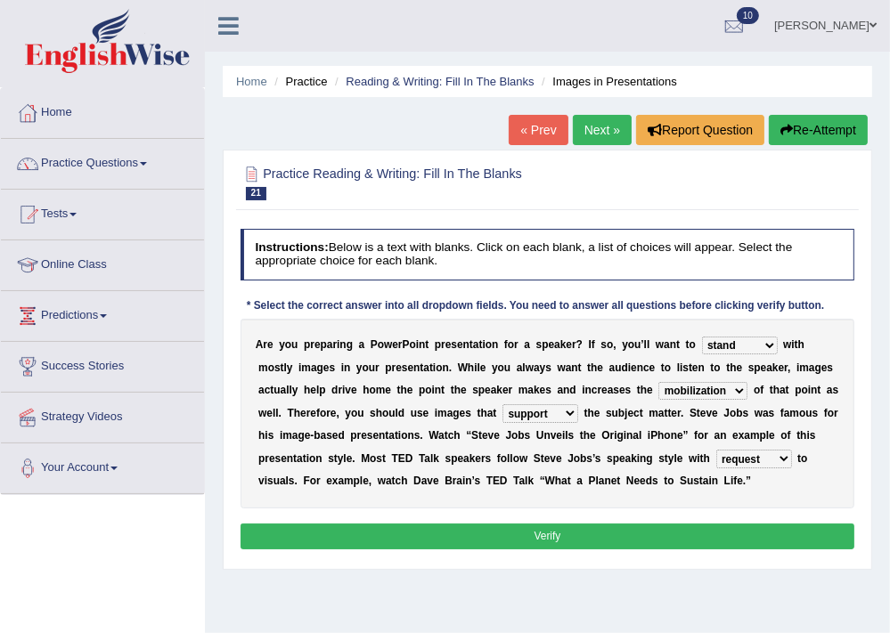
click at [716, 450] on select "regard result retrospect request" at bounding box center [754, 459] width 76 height 18
click at [750, 459] on select "regard result retrospect request" at bounding box center [754, 459] width 76 height 18
select select "regard"
click at [716, 450] on select "regard result retrospect request" at bounding box center [754, 459] width 76 height 18
click at [495, 547] on button "Verify" at bounding box center [548, 537] width 615 height 26
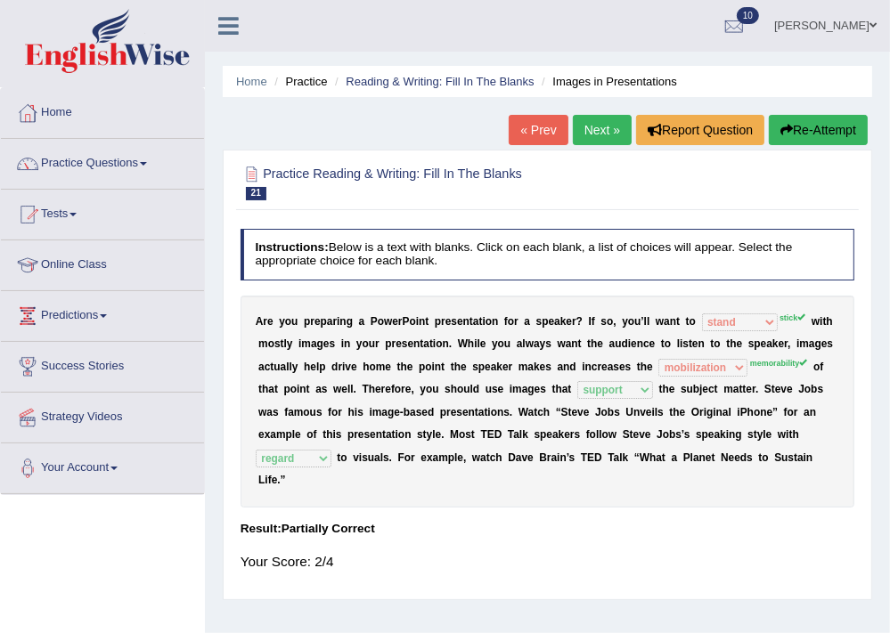
click at [861, 131] on button "Re-Attempt" at bounding box center [818, 130] width 99 height 30
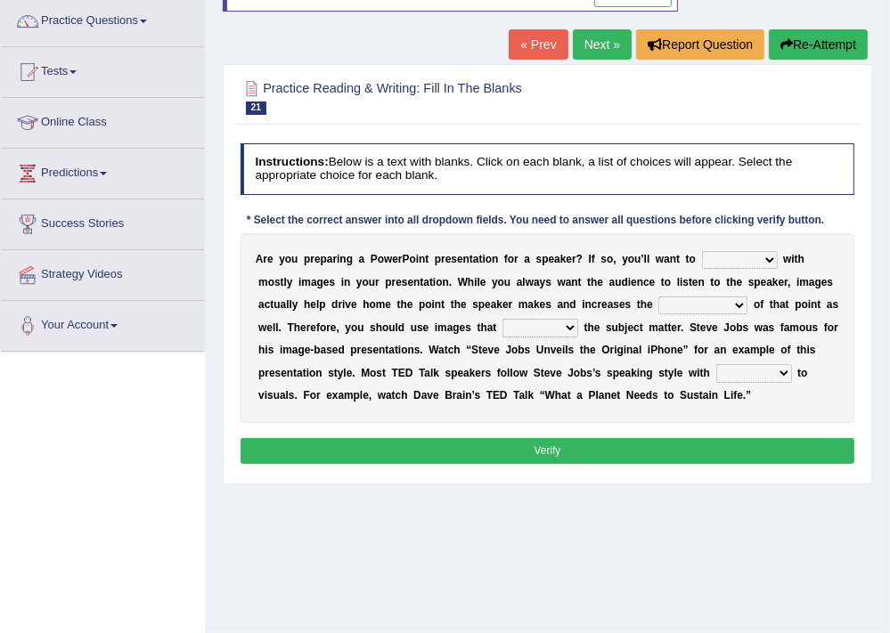
click at [742, 262] on select "stand stay stick stock" at bounding box center [740, 260] width 76 height 18
select select "stick"
click at [702, 251] on select "stand stay stick stock" at bounding box center [740, 260] width 76 height 18
click at [677, 307] on select "memorability morality mobilization mobility" at bounding box center [702, 306] width 89 height 18
select select "memorability"
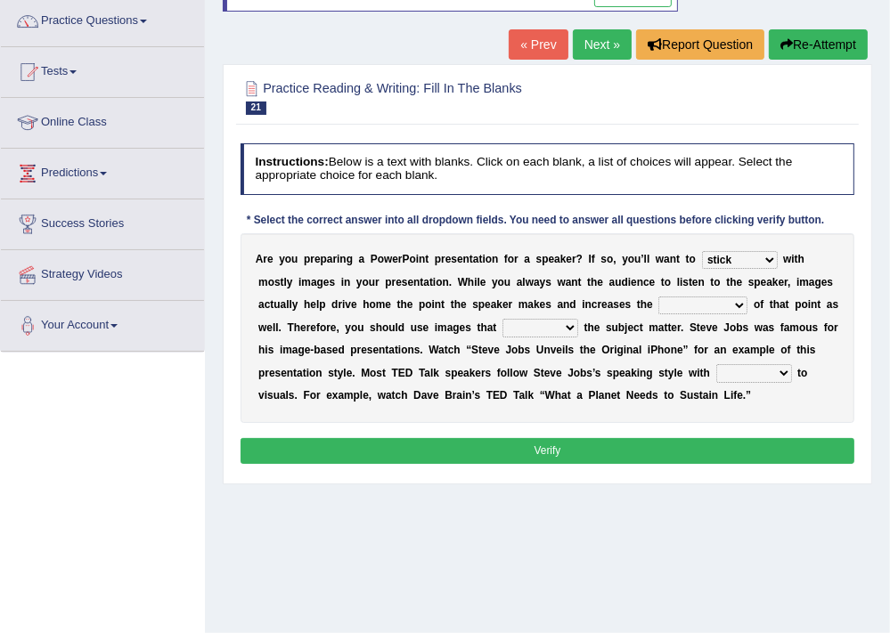
click at [658, 297] on select "memorability morality mobilization mobility" at bounding box center [702, 306] width 89 height 18
click at [520, 331] on select "suggest supply submit support" at bounding box center [540, 328] width 76 height 18
select select "support"
click at [502, 319] on select "suggest supply submit support" at bounding box center [540, 328] width 76 height 18
click at [762, 373] on select "regard result retrospect request" at bounding box center [754, 373] width 76 height 18
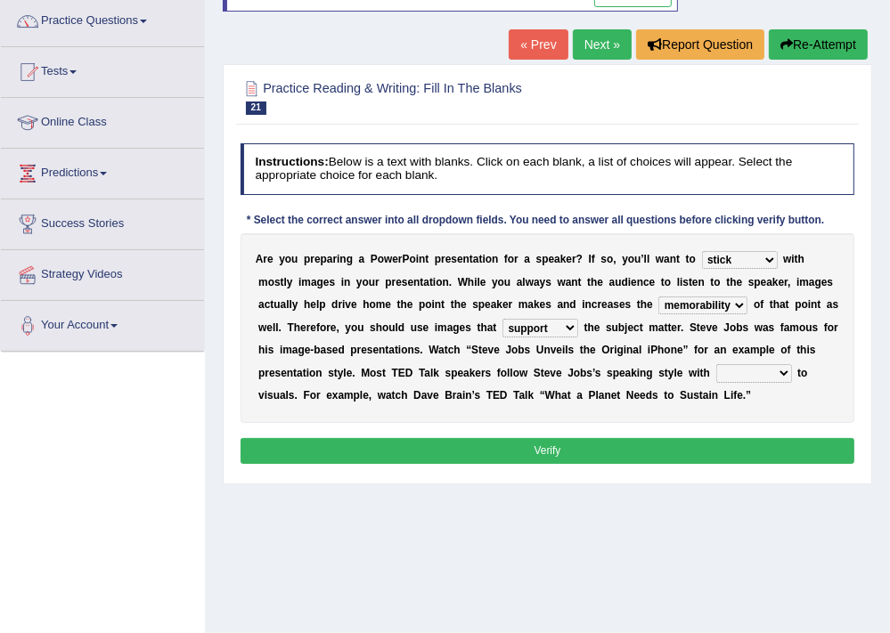
select select "regard"
click at [716, 364] on select "regard result retrospect request" at bounding box center [754, 373] width 76 height 18
click at [485, 453] on button "Verify" at bounding box center [548, 451] width 615 height 26
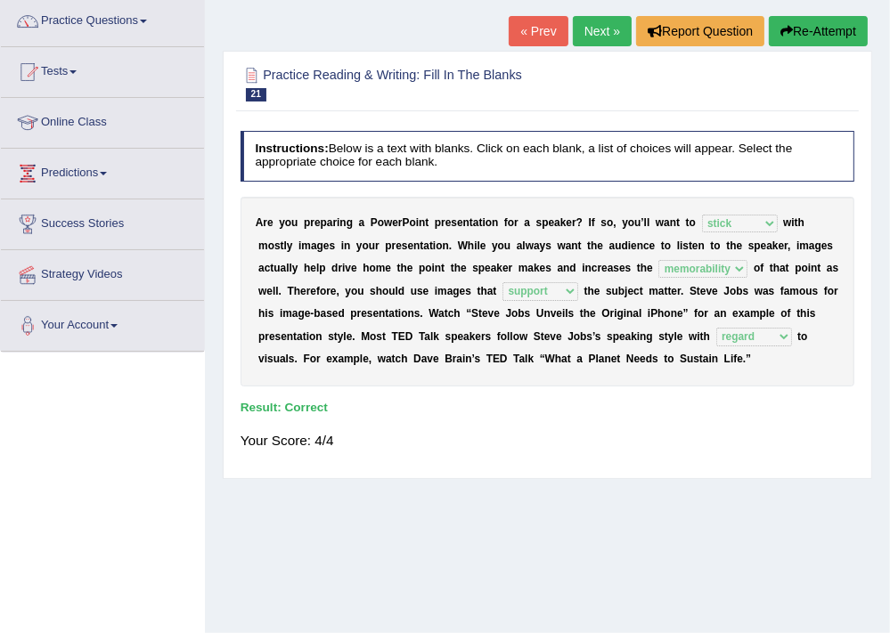
click at [593, 44] on link "Next »" at bounding box center [602, 31] width 59 height 30
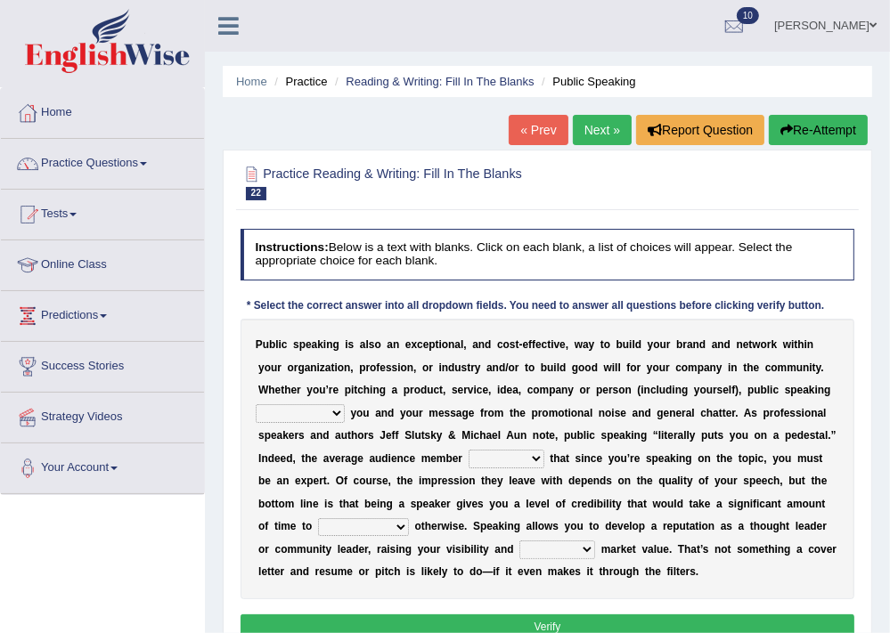
click at [301, 420] on select "differentiates disguises distributes dispute" at bounding box center [300, 413] width 89 height 18
select select "distributes"
click at [256, 404] on select "differentiates disguises distributes dispute" at bounding box center [300, 413] width 89 height 18
click at [285, 415] on select "differentiates disguises distributes dispute" at bounding box center [300, 413] width 89 height 18
click at [775, 438] on b "a" at bounding box center [776, 435] width 6 height 12
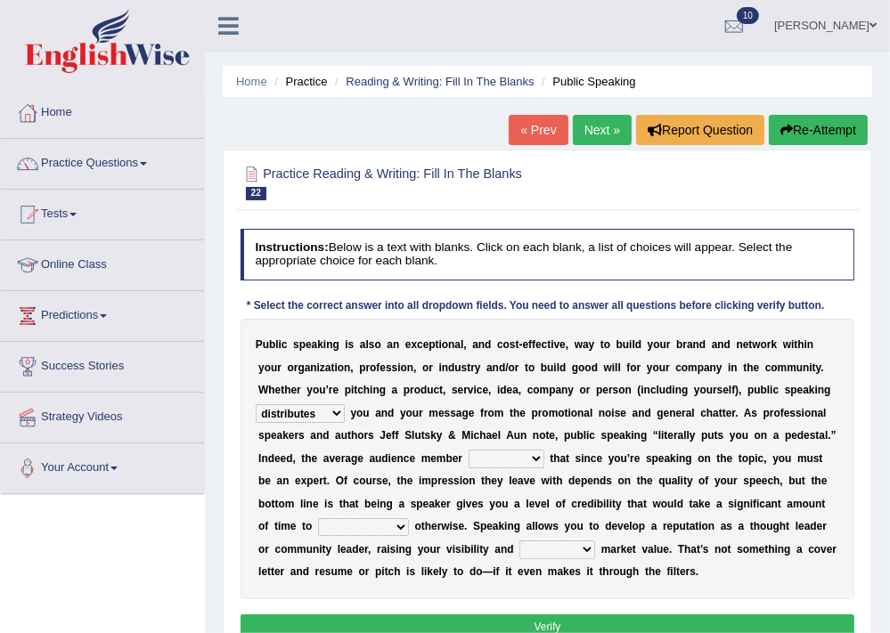
click at [510, 461] on select "assists assumes accesses assesses" at bounding box center [507, 459] width 76 height 18
click at [469, 450] on select "assists assumes accesses assesses" at bounding box center [507, 459] width 76 height 18
click at [511, 453] on select "assists assumes accesses assesses" at bounding box center [507, 459] width 76 height 18
click at [469, 450] on select "assists assumes accesses assesses" at bounding box center [507, 459] width 76 height 18
click at [513, 465] on select "assists assumes accesses assesses" at bounding box center [507, 459] width 76 height 18
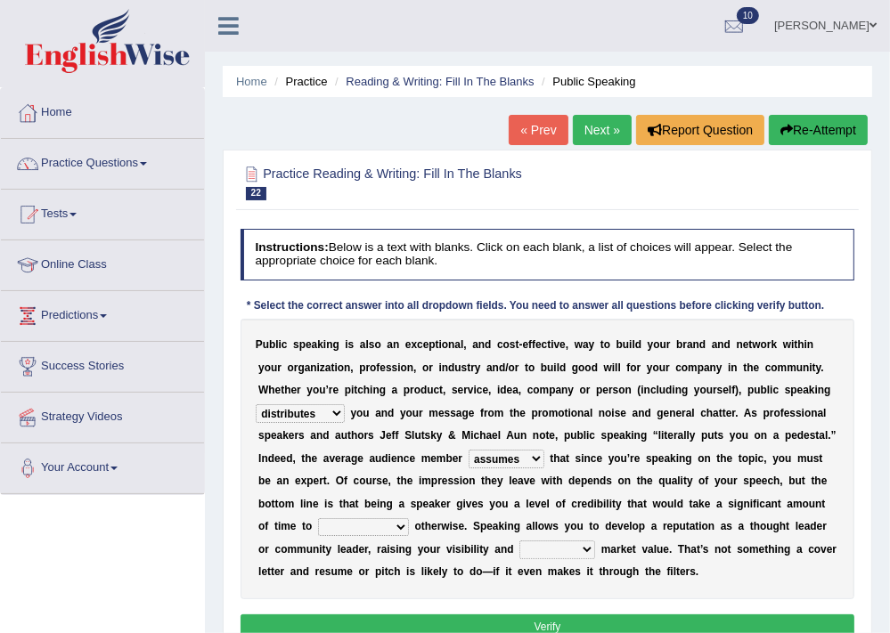
select select "assesses"
click at [469, 450] on select "assists assumes accesses assesses" at bounding box center [507, 459] width 76 height 18
click at [484, 461] on select "assists assumes accesses assesses" at bounding box center [507, 459] width 76 height 18
click at [444, 488] on div "P u b l i c s p e a k i n g i s a l s o a n e x c e p t i o n a l , a n d c o s…" at bounding box center [548, 459] width 615 height 281
click at [381, 527] on select "cultivate procrastinate communicate culminate" at bounding box center [363, 527] width 91 height 18
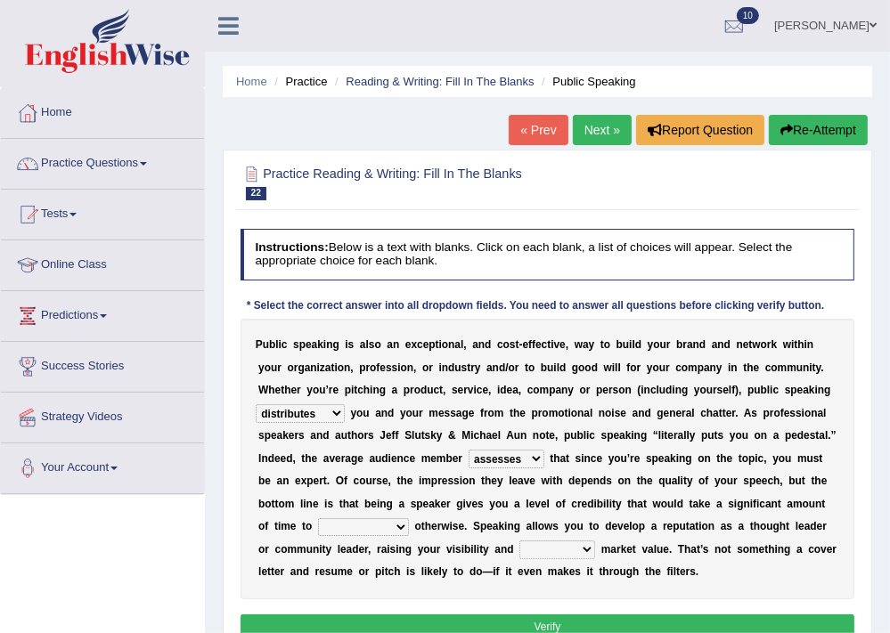
select select "cultivate"
click at [318, 518] on select "cultivate procrastinate communicate culminate" at bounding box center [363, 527] width 91 height 18
click at [395, 524] on select "cultivate procrastinate communicate culminate" at bounding box center [363, 527] width 91 height 18
click at [449, 510] on div "P u b l i c s p e a k i n g i s a l s o a n e x c e p t i o n a l , a n d c o s…" at bounding box center [548, 459] width 615 height 281
click at [562, 556] on select "perceived diagnosed recessed divided" at bounding box center [557, 550] width 76 height 18
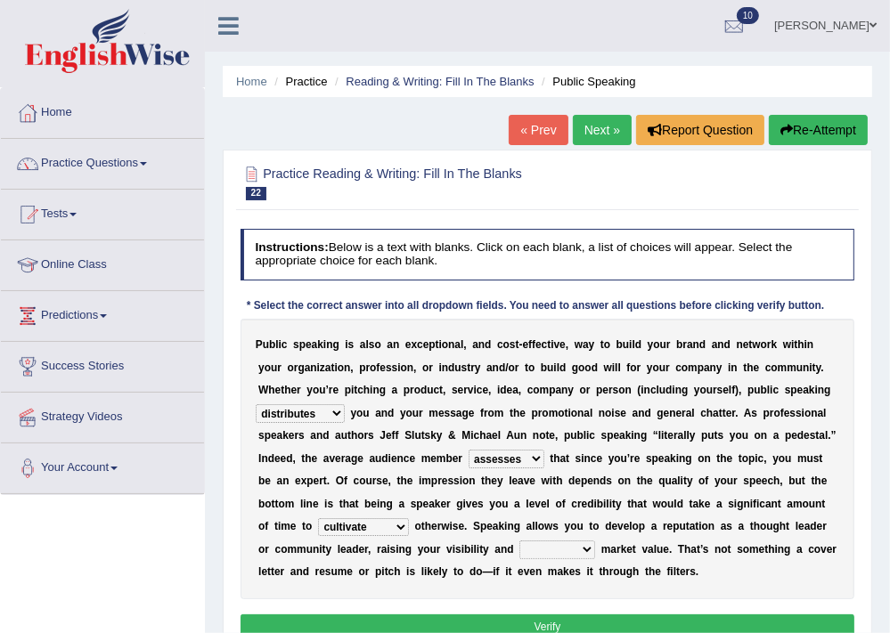
click at [519, 541] on select "perceived diagnosed recessed divided" at bounding box center [557, 550] width 76 height 18
click at [575, 551] on select "perceived diagnosed recessed divided" at bounding box center [557, 550] width 76 height 18
select select "recessed"
click at [519, 541] on select "perceived diagnosed recessed divided" at bounding box center [557, 550] width 76 height 18
click at [569, 555] on select "perceived diagnosed recessed divided" at bounding box center [557, 550] width 76 height 18
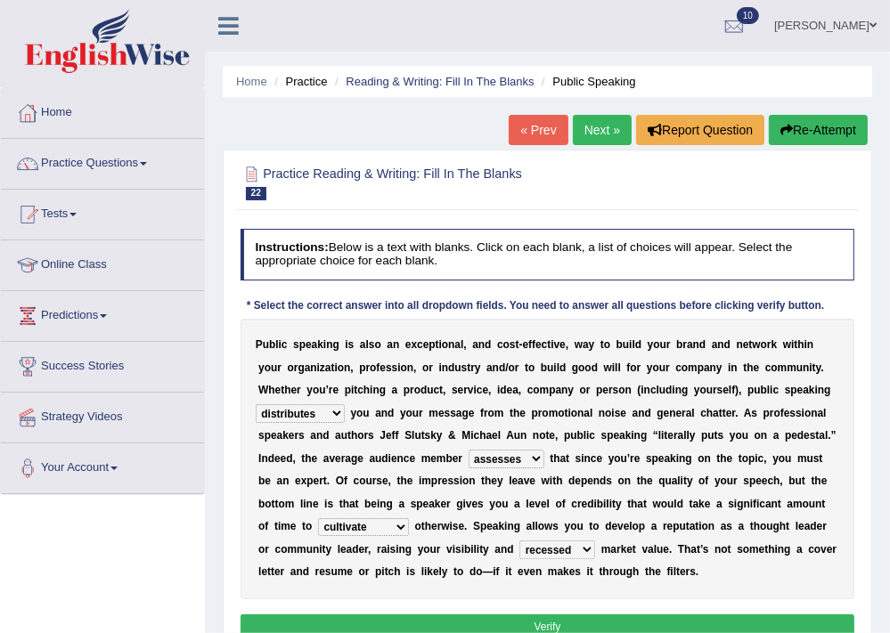
click at [519, 541] on select "perceived diagnosed recessed divided" at bounding box center [557, 550] width 76 height 18
click at [540, 616] on button "Verify" at bounding box center [548, 628] width 615 height 26
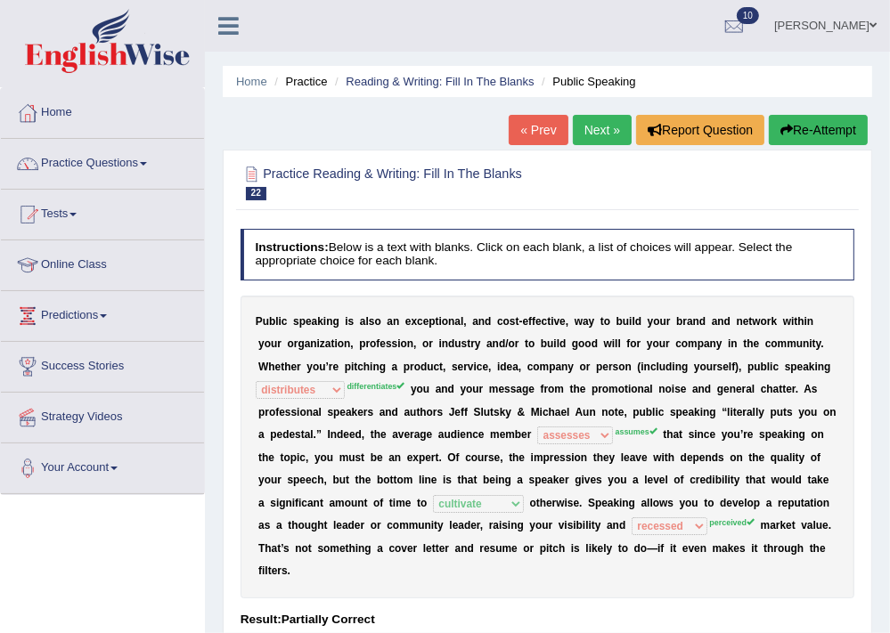
click at [838, 121] on button "Re-Attempt" at bounding box center [818, 130] width 99 height 30
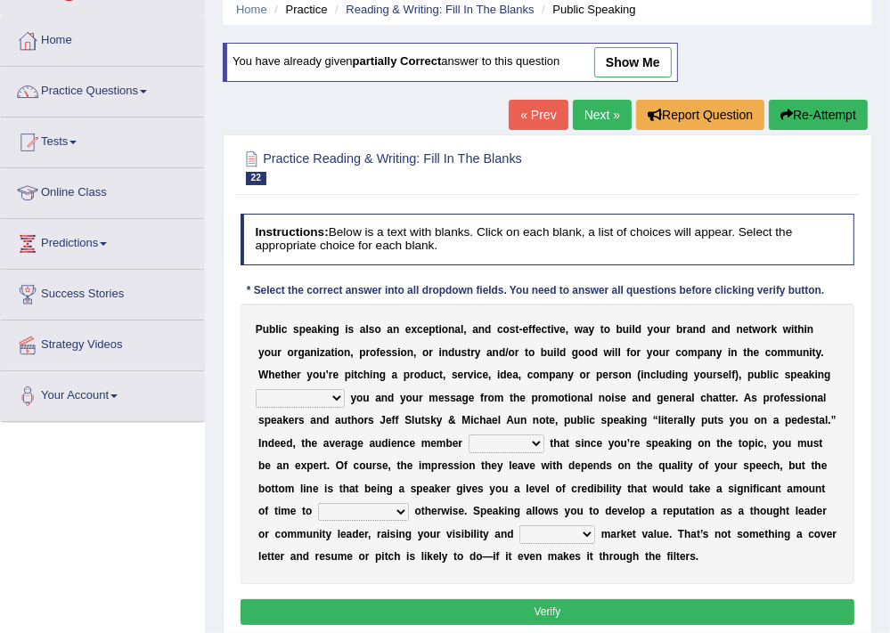
scroll to position [143, 0]
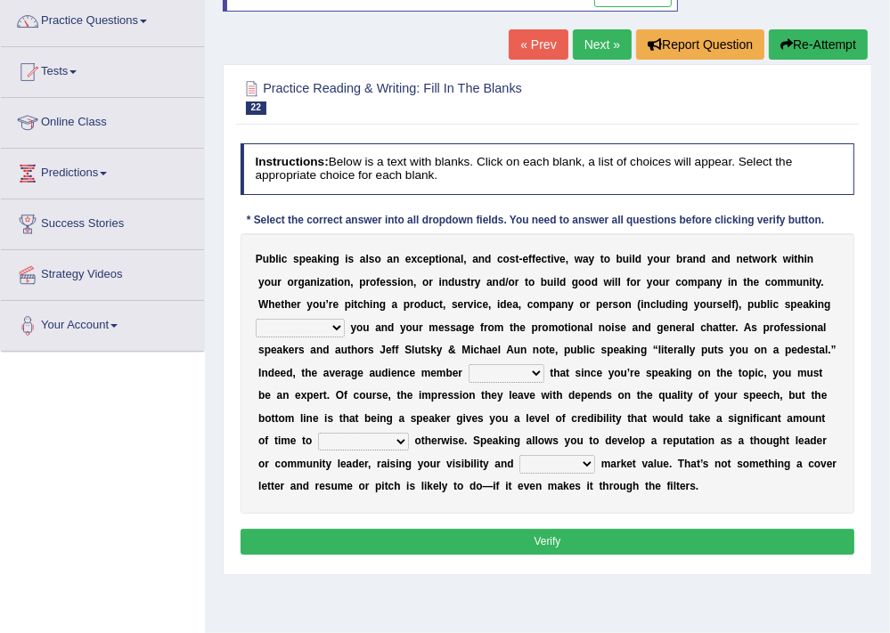
click at [305, 322] on select "differentiates disguises distributes dispute" at bounding box center [300, 328] width 89 height 18
select select "differentiates"
click at [256, 319] on select "differentiates disguises distributes dispute" at bounding box center [300, 328] width 89 height 18
click at [524, 373] on select "assists assumes accesses assesses" at bounding box center [507, 373] width 76 height 18
select select "assumes"
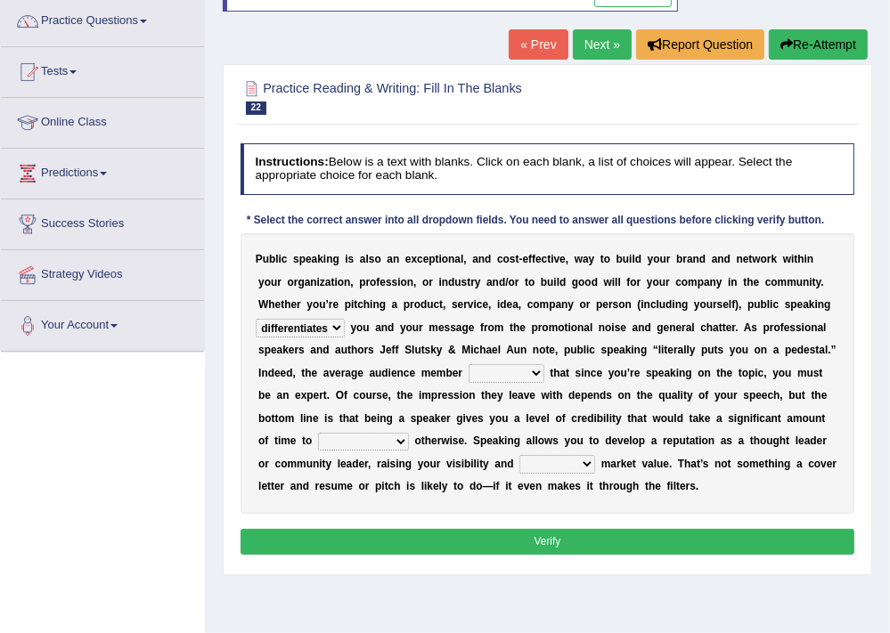
click at [469, 364] on select "assists assumes accesses assesses" at bounding box center [507, 373] width 76 height 18
click at [381, 447] on select "cultivate procrastinate communicate culminate" at bounding box center [363, 442] width 91 height 18
select select "procrastinate"
click at [318, 433] on select "cultivate procrastinate communicate culminate" at bounding box center [363, 442] width 91 height 18
click at [574, 466] on select "perceived diagnosed recessed divided" at bounding box center [557, 464] width 76 height 18
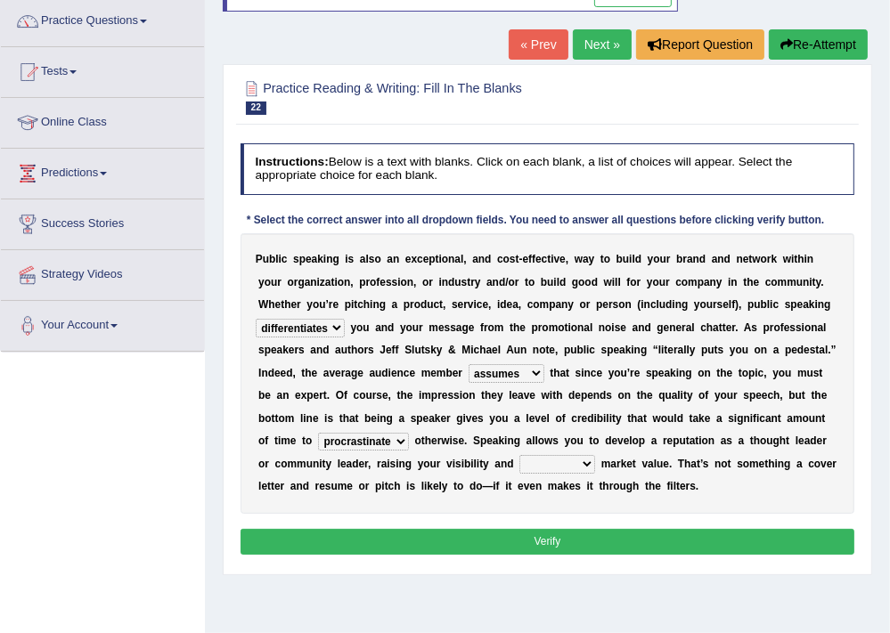
select select "perceived"
click at [519, 455] on select "perceived diagnosed recessed divided" at bounding box center [557, 464] width 76 height 18
click at [575, 462] on select "perceived diagnosed recessed divided" at bounding box center [557, 464] width 76 height 18
click at [673, 453] on div "P u b l i c s p e a k i n g i s a l s o a n e x c e p t i o n a l , a n d c o s…" at bounding box center [548, 373] width 615 height 281
click at [524, 540] on button "Verify" at bounding box center [548, 542] width 615 height 26
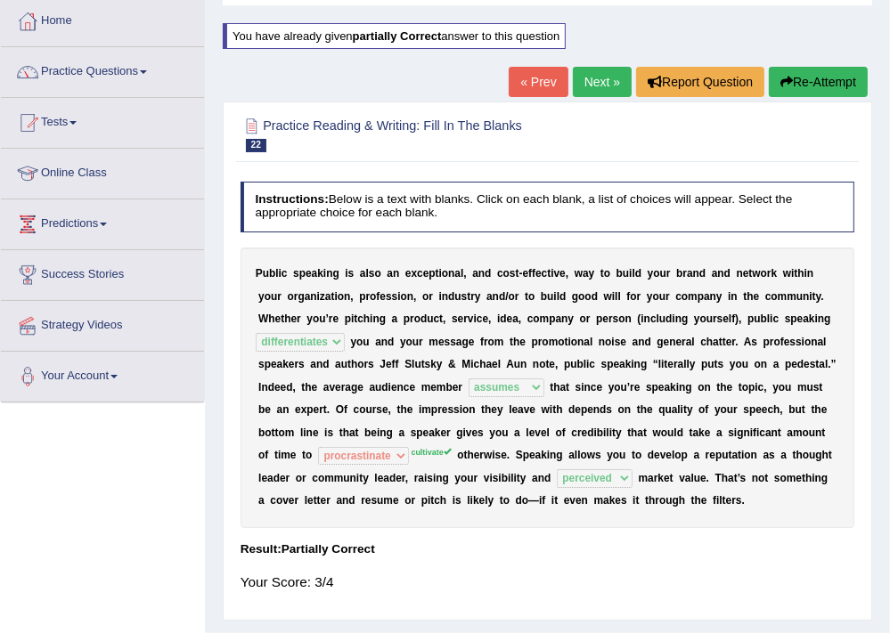
scroll to position [71, 0]
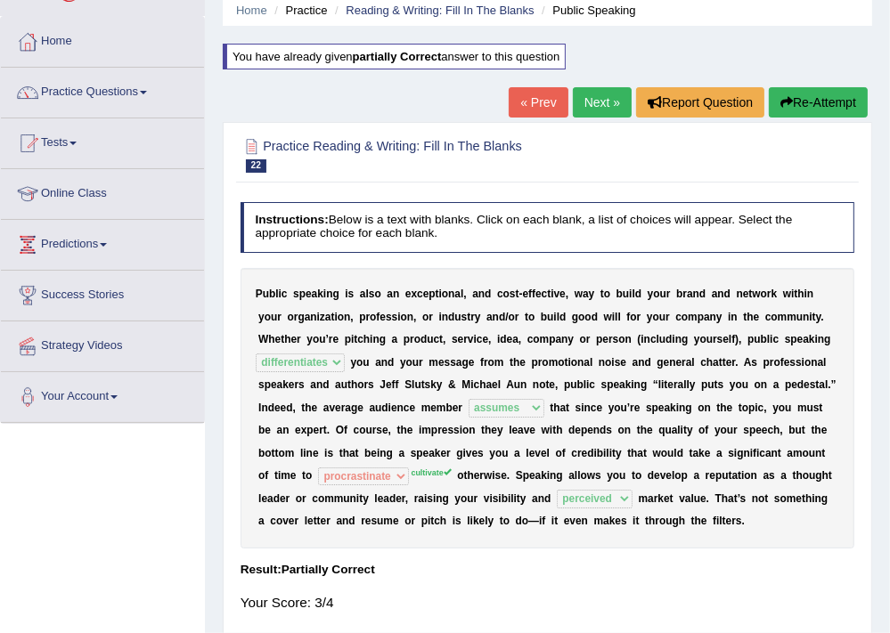
click at [848, 102] on button "Re-Attempt" at bounding box center [818, 102] width 99 height 30
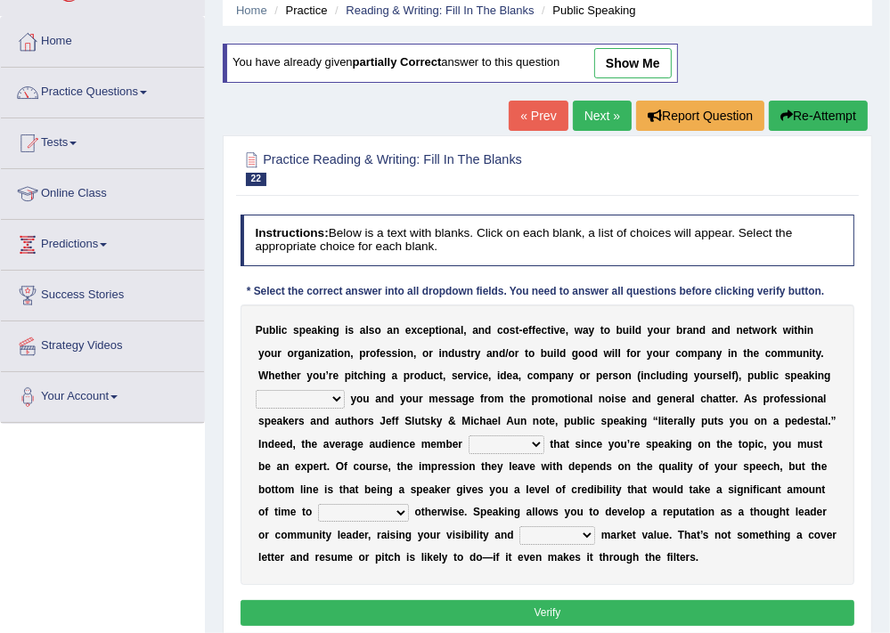
click at [303, 403] on select "differentiates disguises distributes dispute" at bounding box center [300, 399] width 89 height 18
select select "differentiates"
click at [256, 390] on select "differentiates disguises distributes dispute" at bounding box center [300, 399] width 89 height 18
click at [488, 436] on select "assists assumes accesses assesses" at bounding box center [507, 445] width 76 height 18
select select "assumes"
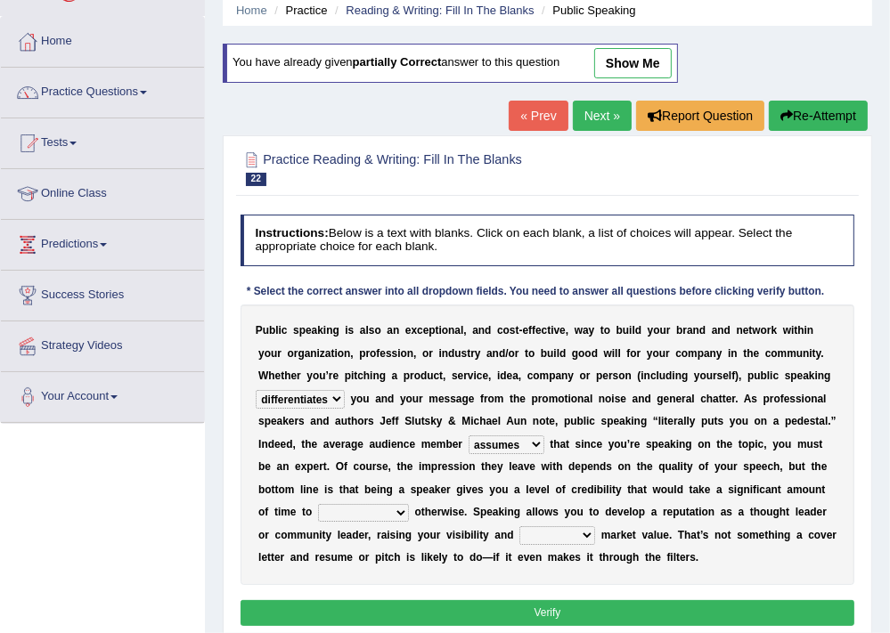
click at [469, 436] on select "assists assumes accesses assesses" at bounding box center [507, 445] width 76 height 18
click at [513, 438] on select "assists assumes accesses assesses" at bounding box center [507, 445] width 76 height 18
click at [595, 428] on div "P u b l i c s p e a k i n g i s a l s o a n e x c e p t i o n a l , a n d c o s…" at bounding box center [548, 445] width 615 height 281
click at [342, 516] on select "cultivate procrastinate communicate culminate" at bounding box center [363, 513] width 91 height 18
select select "cultivate"
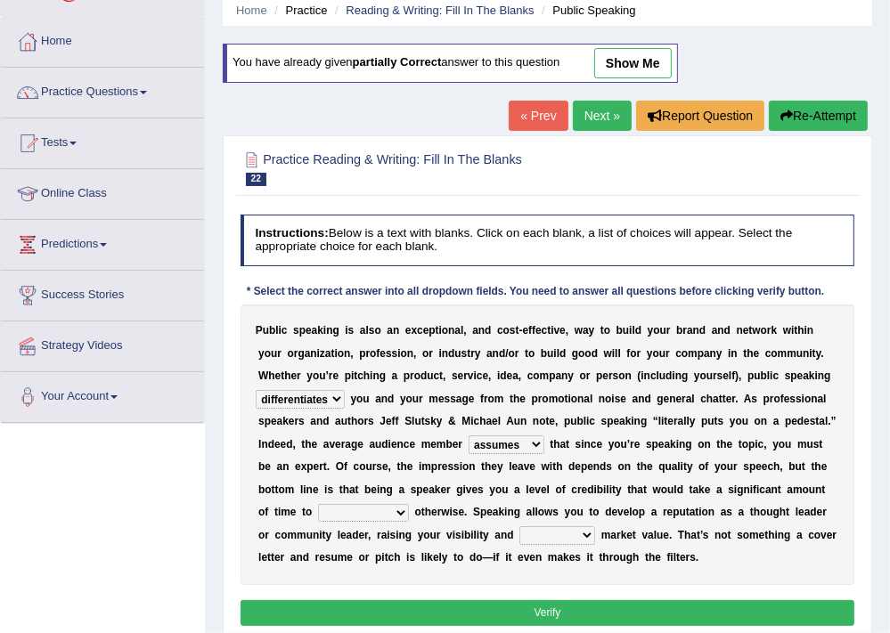
click at [318, 504] on select "cultivate procrastinate communicate culminate" at bounding box center [363, 513] width 91 height 18
click at [554, 531] on select "perceived diagnosed recessed divided" at bounding box center [557, 535] width 76 height 18
select select "perceived"
click at [519, 526] on select "perceived diagnosed recessed divided" at bounding box center [557, 535] width 76 height 18
click at [489, 606] on button "Verify" at bounding box center [548, 613] width 615 height 26
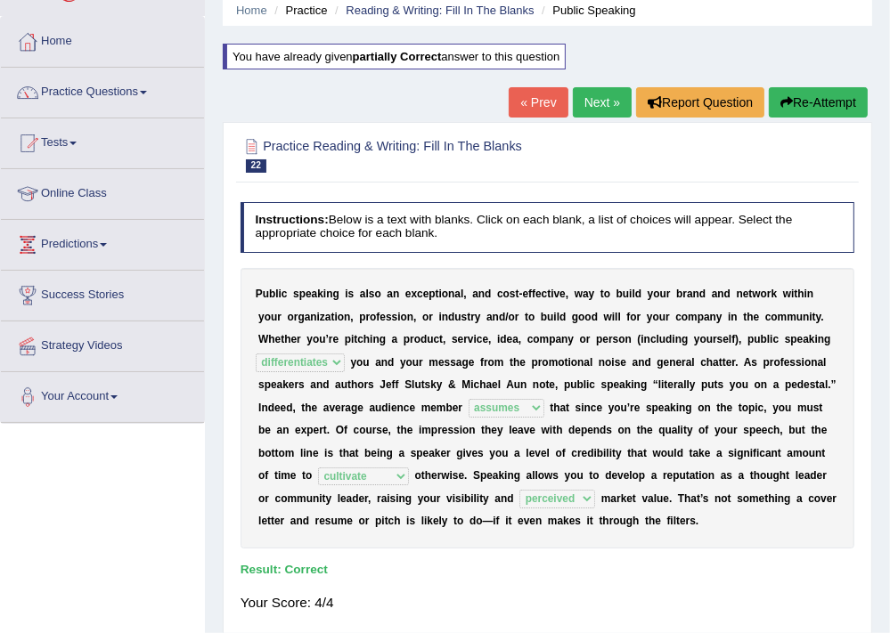
click at [599, 96] on link "Next »" at bounding box center [602, 102] width 59 height 30
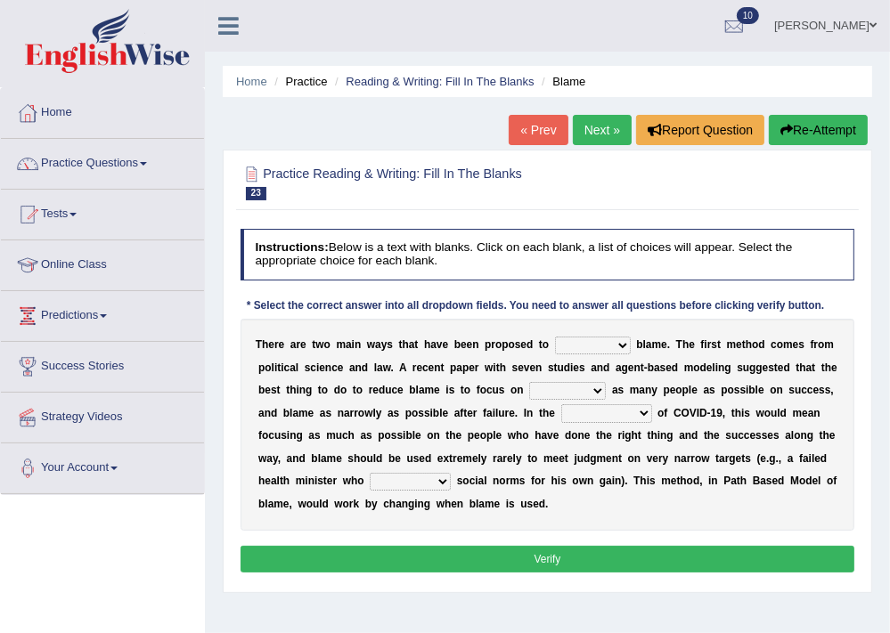
click at [521, 128] on link "« Prev" at bounding box center [538, 130] width 59 height 30
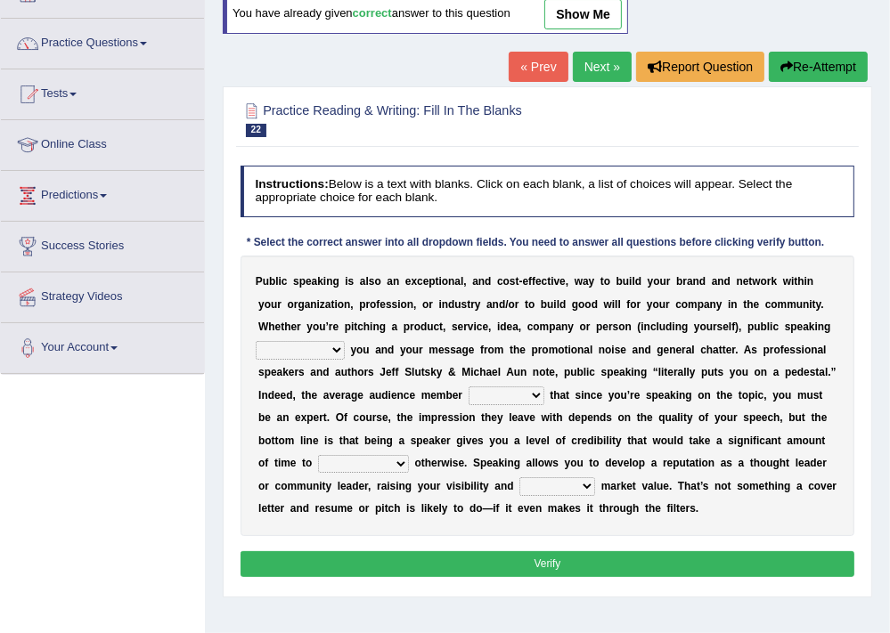
scroll to position [143, 0]
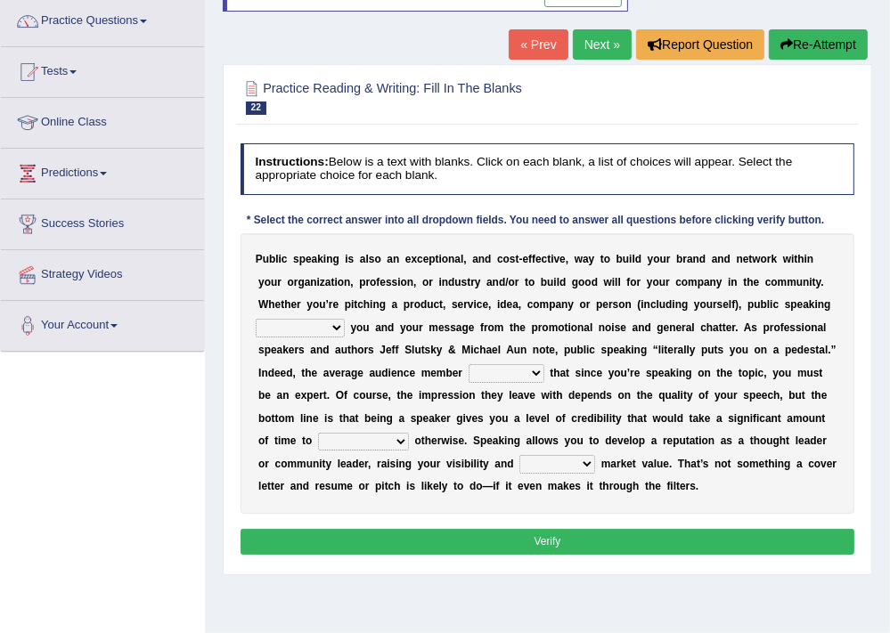
click at [280, 324] on select "differentiates disguises distributes dispute" at bounding box center [300, 328] width 89 height 18
select select "differentiates"
click at [256, 319] on select "differentiates disguises distributes dispute" at bounding box center [300, 328] width 89 height 18
click at [526, 369] on select "assists assumes accesses assesses" at bounding box center [507, 373] width 76 height 18
click at [469, 364] on select "assists assumes accesses assesses" at bounding box center [507, 373] width 76 height 18
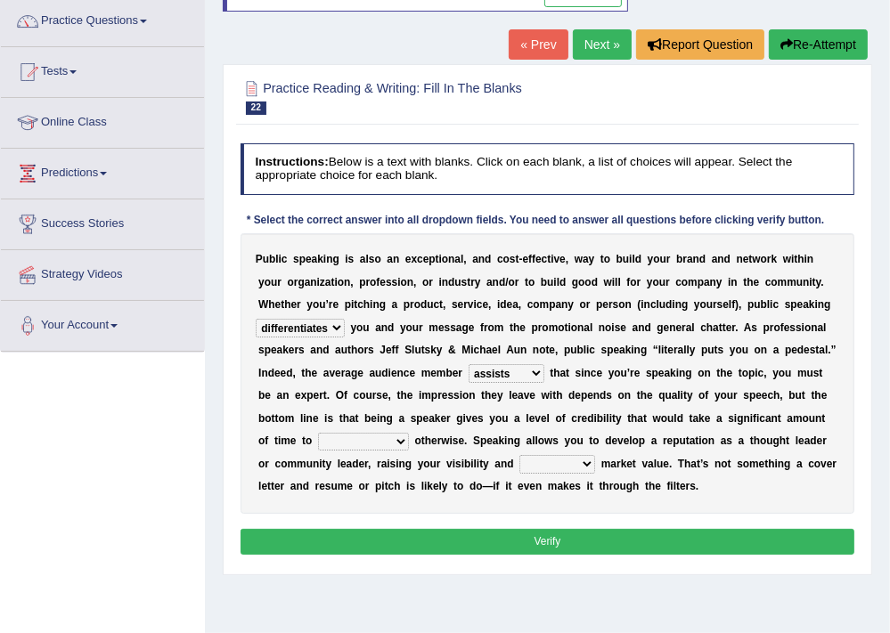
click at [530, 366] on select "assists assumes accesses assesses" at bounding box center [507, 373] width 76 height 18
select select "assumes"
click at [469, 364] on select "assists assumes accesses assesses" at bounding box center [507, 373] width 76 height 18
click at [365, 443] on select "cultivate procrastinate communicate culminate" at bounding box center [363, 442] width 91 height 18
select select "cultivate"
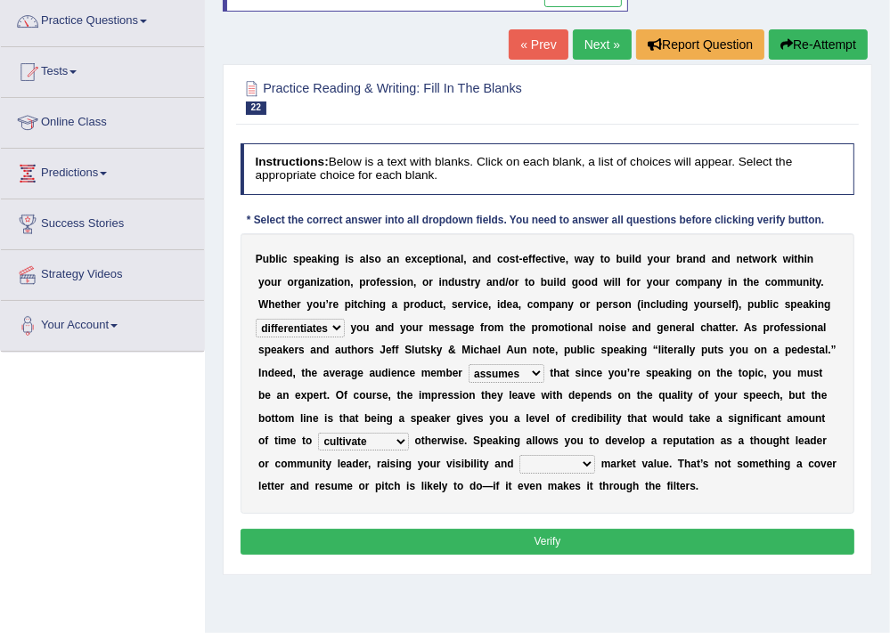
click at [318, 433] on select "cultivate procrastinate communicate culminate" at bounding box center [363, 442] width 91 height 18
click at [590, 462] on select "perceived diagnosed recessed divided" at bounding box center [557, 464] width 76 height 18
select select "perceived"
click at [519, 455] on select "perceived diagnosed recessed divided" at bounding box center [557, 464] width 76 height 18
click at [576, 543] on button "Verify" at bounding box center [548, 542] width 615 height 26
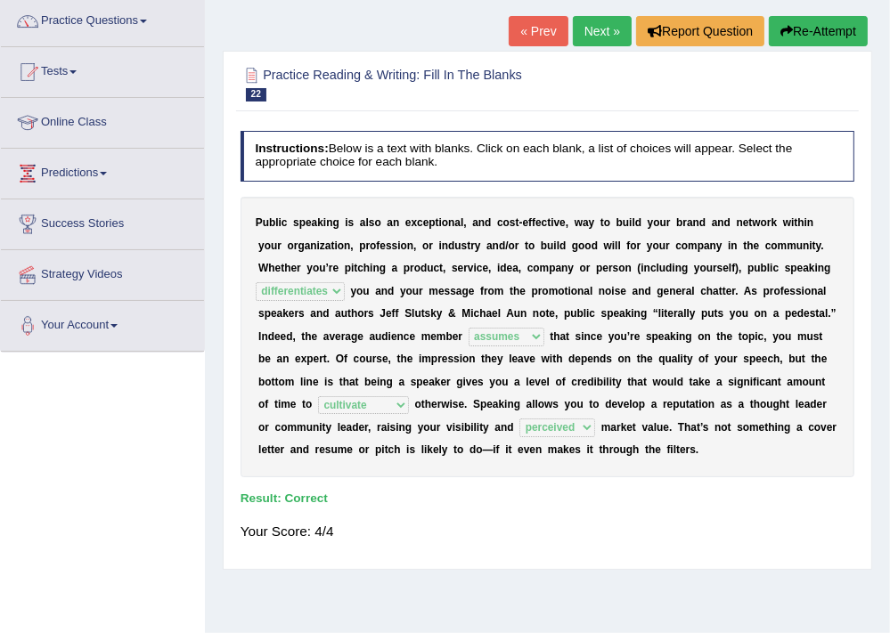
click at [595, 25] on link "Next »" at bounding box center [602, 31] width 59 height 30
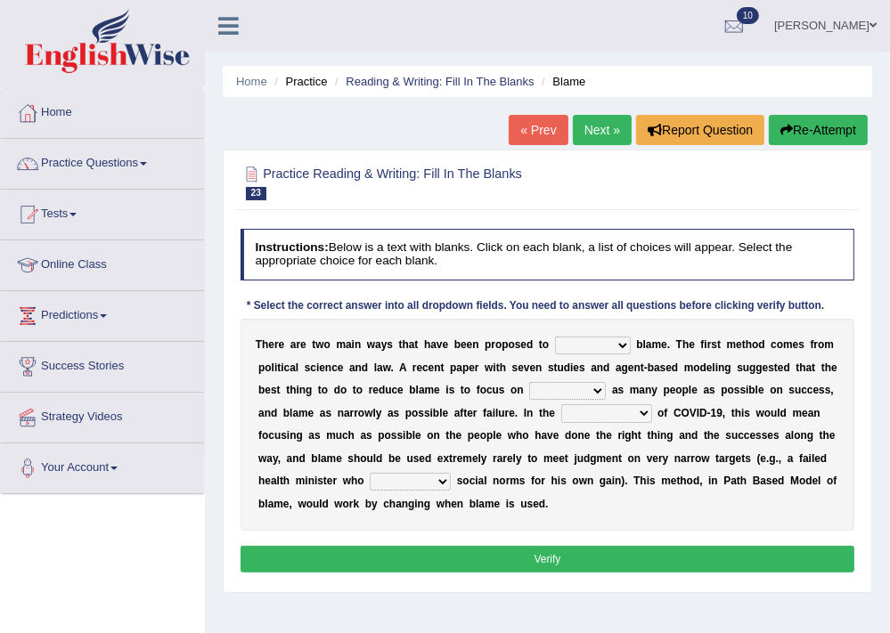
click at [607, 352] on select "abuse release reduce redress" at bounding box center [593, 346] width 76 height 18
click at [555, 337] on select "abuse release reduce redress" at bounding box center [593, 346] width 76 height 18
click at [596, 349] on select "abuse release reduce redress" at bounding box center [593, 346] width 76 height 18
select select "reduce"
click at [555, 337] on select "abuse release reduce redress" at bounding box center [593, 346] width 76 height 18
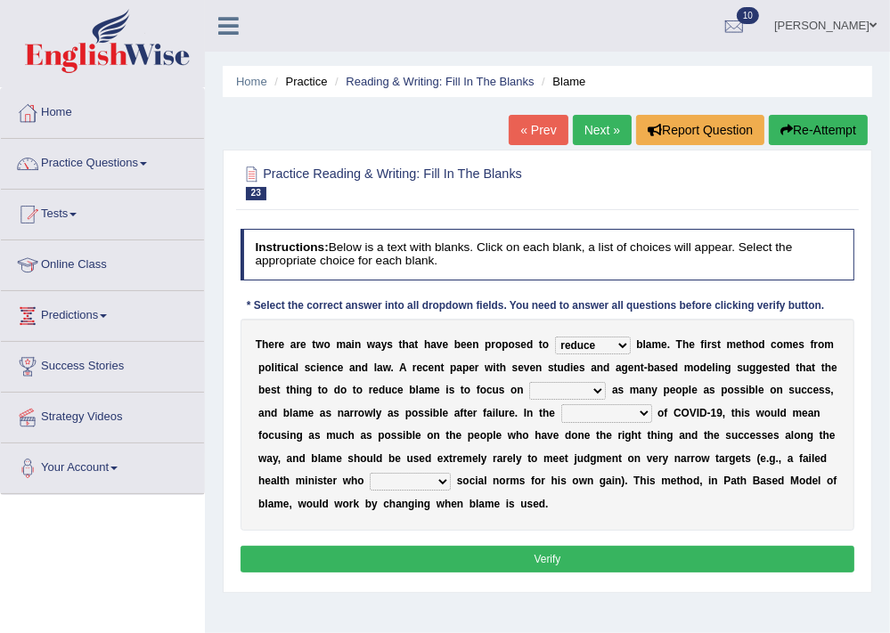
click at [585, 346] on select "abuse release reduce redress" at bounding box center [593, 346] width 76 height 18
click at [715, 297] on div "Instructions: Below is a text with blanks. Click on each blank, a list of choic…" at bounding box center [547, 403] width 622 height 363
click at [577, 395] on select "praising promising preserving praying" at bounding box center [567, 391] width 77 height 18
select select "promising"
click at [529, 382] on select "praising promising preserving praying" at bounding box center [567, 391] width 77 height 18
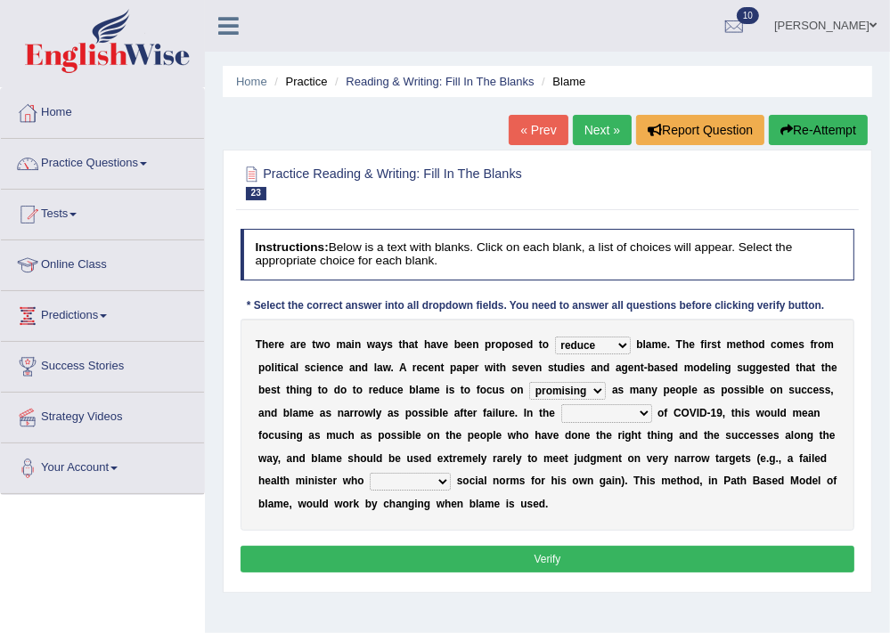
click at [583, 408] on select "context confrontation text construction" at bounding box center [606, 413] width 91 height 18
select select "confrontation"
click at [561, 404] on select "context confrontation text construction" at bounding box center [606, 413] width 91 height 18
click at [389, 487] on select "departed established violated met" at bounding box center [410, 482] width 81 height 18
select select "met"
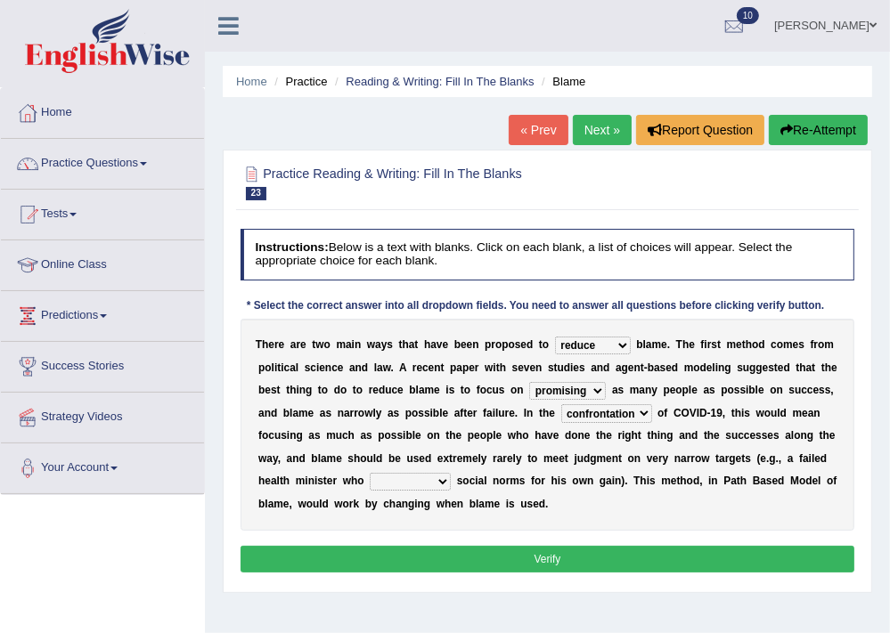
click at [370, 473] on select "departed established violated met" at bounding box center [410, 482] width 81 height 18
click at [455, 553] on button "Verify" at bounding box center [548, 559] width 615 height 26
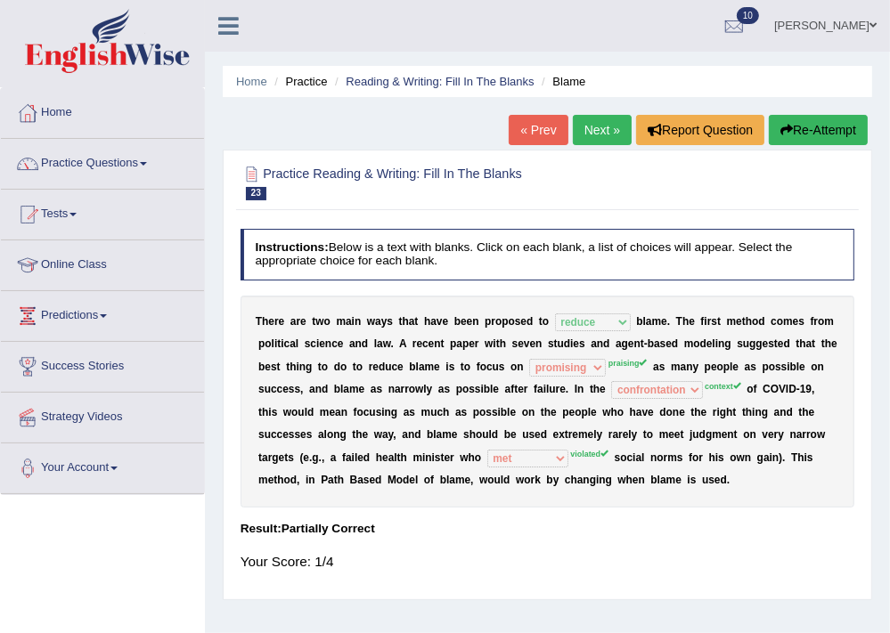
click at [848, 128] on button "Re-Attempt" at bounding box center [818, 130] width 99 height 30
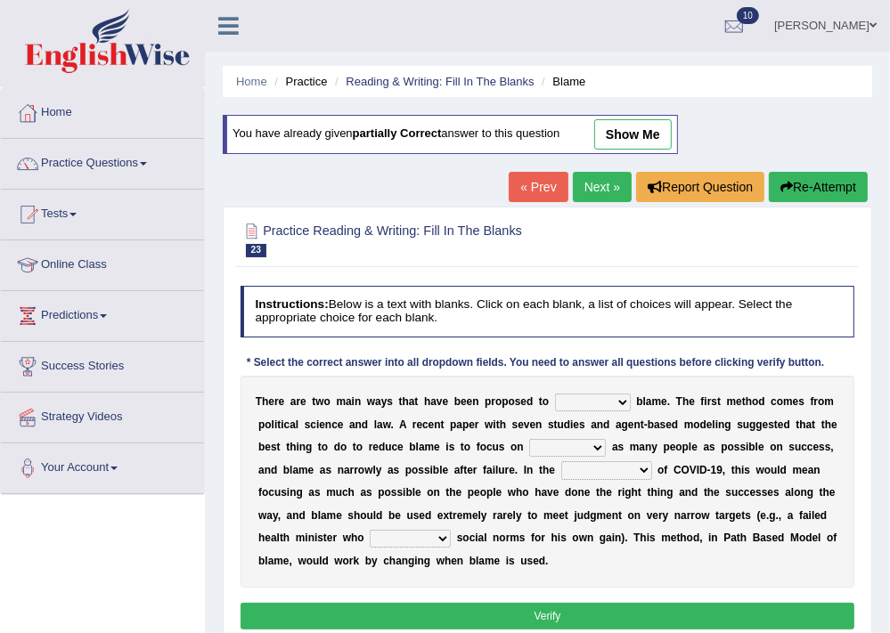
click at [603, 407] on select "abuse release reduce redress" at bounding box center [593, 403] width 76 height 18
select select "reduce"
click at [555, 394] on select "abuse release reduce redress" at bounding box center [593, 403] width 76 height 18
click at [589, 443] on select "praising promising preserving praying" at bounding box center [567, 448] width 77 height 18
